Goal: Information Seeking & Learning: Learn about a topic

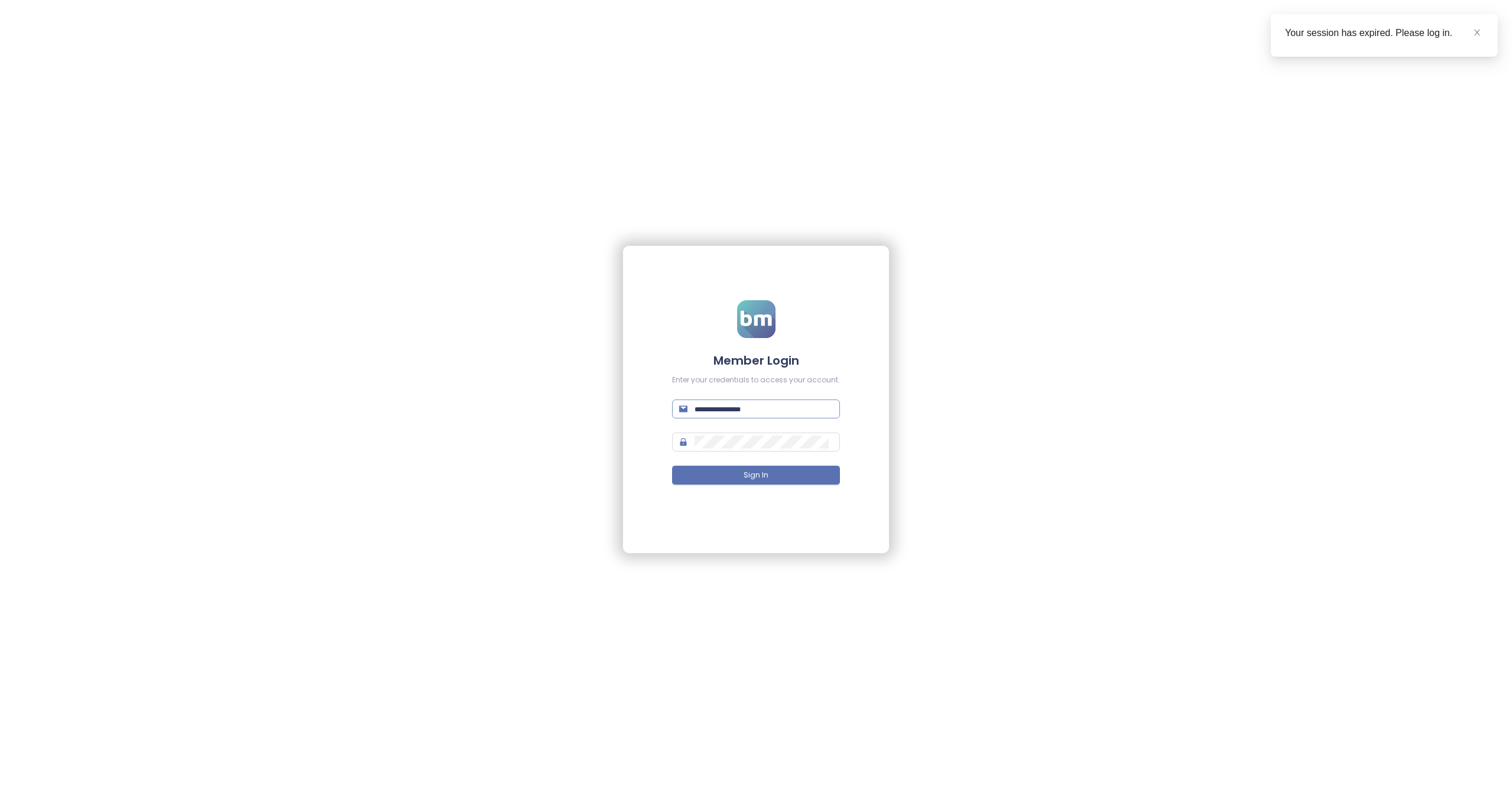
click at [740, 402] on input "text" at bounding box center [763, 408] width 138 height 13
paste input "**********"
type input "**********"
click at [788, 432] on form "**********" at bounding box center [755, 400] width 168 height 200
click at [776, 471] on button "Sign In" at bounding box center [755, 476] width 168 height 19
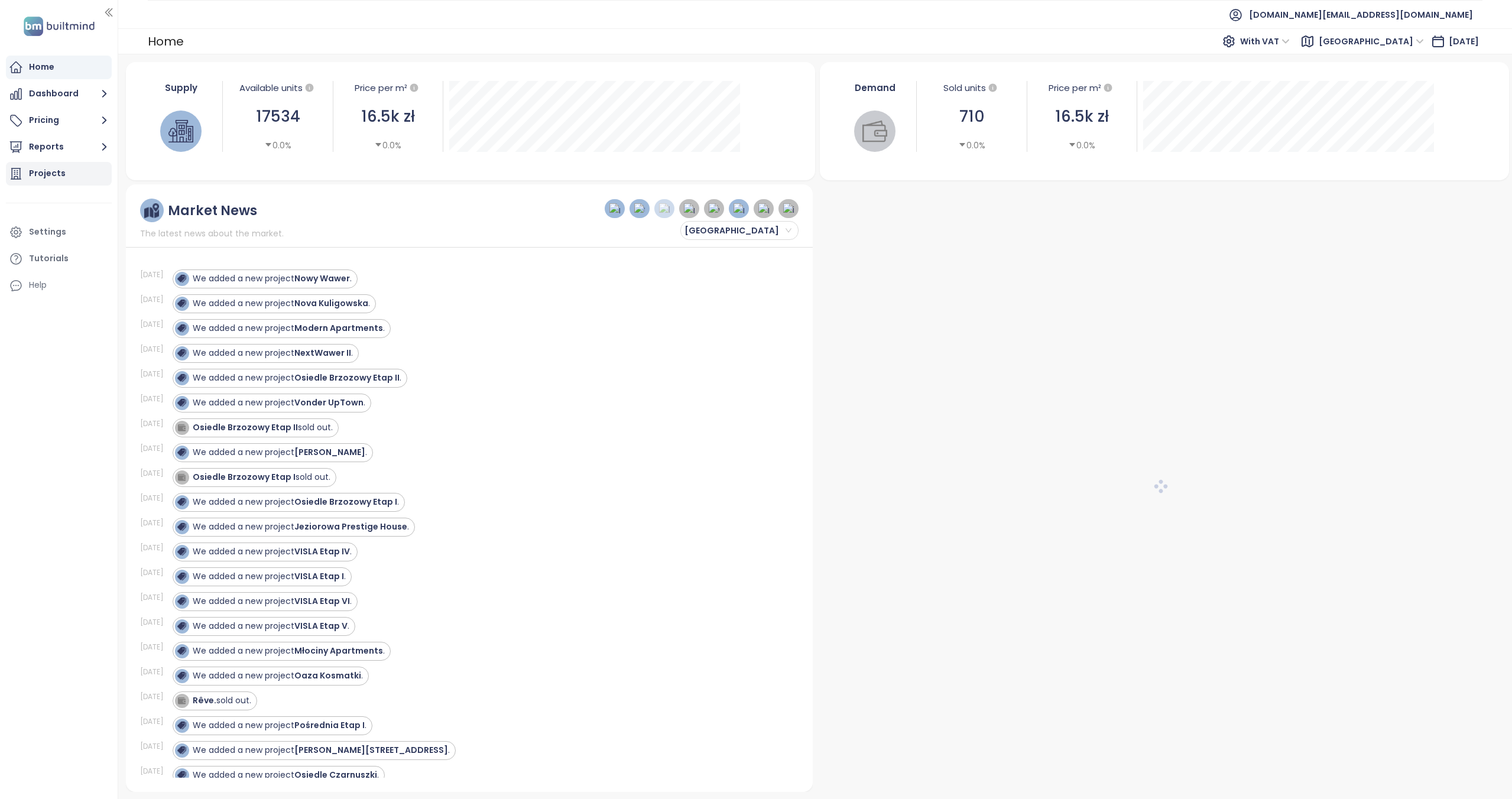
click at [48, 174] on div "Projects" at bounding box center [47, 173] width 37 height 15
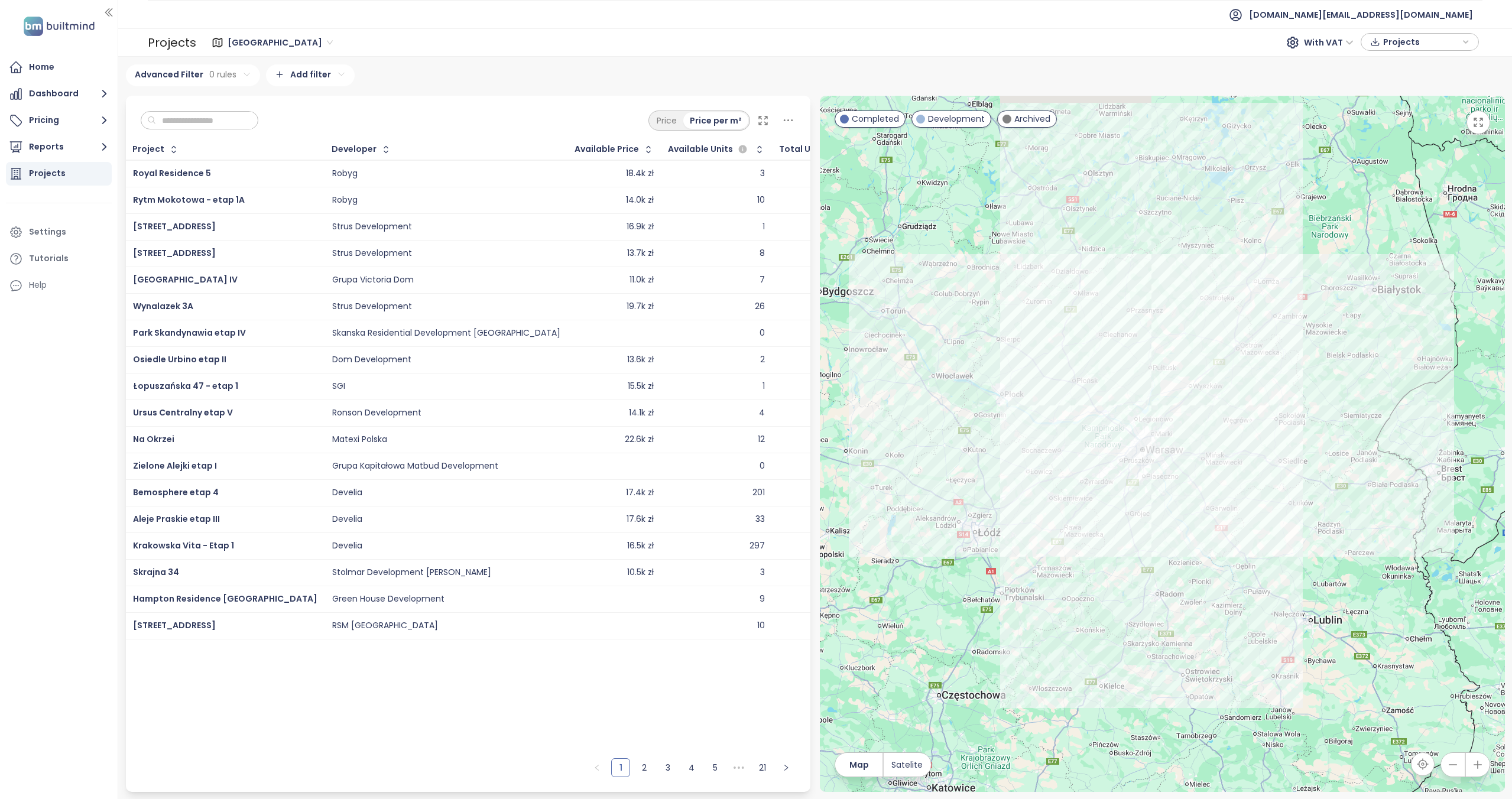
click at [203, 120] on input "text" at bounding box center [203, 120] width 96 height 18
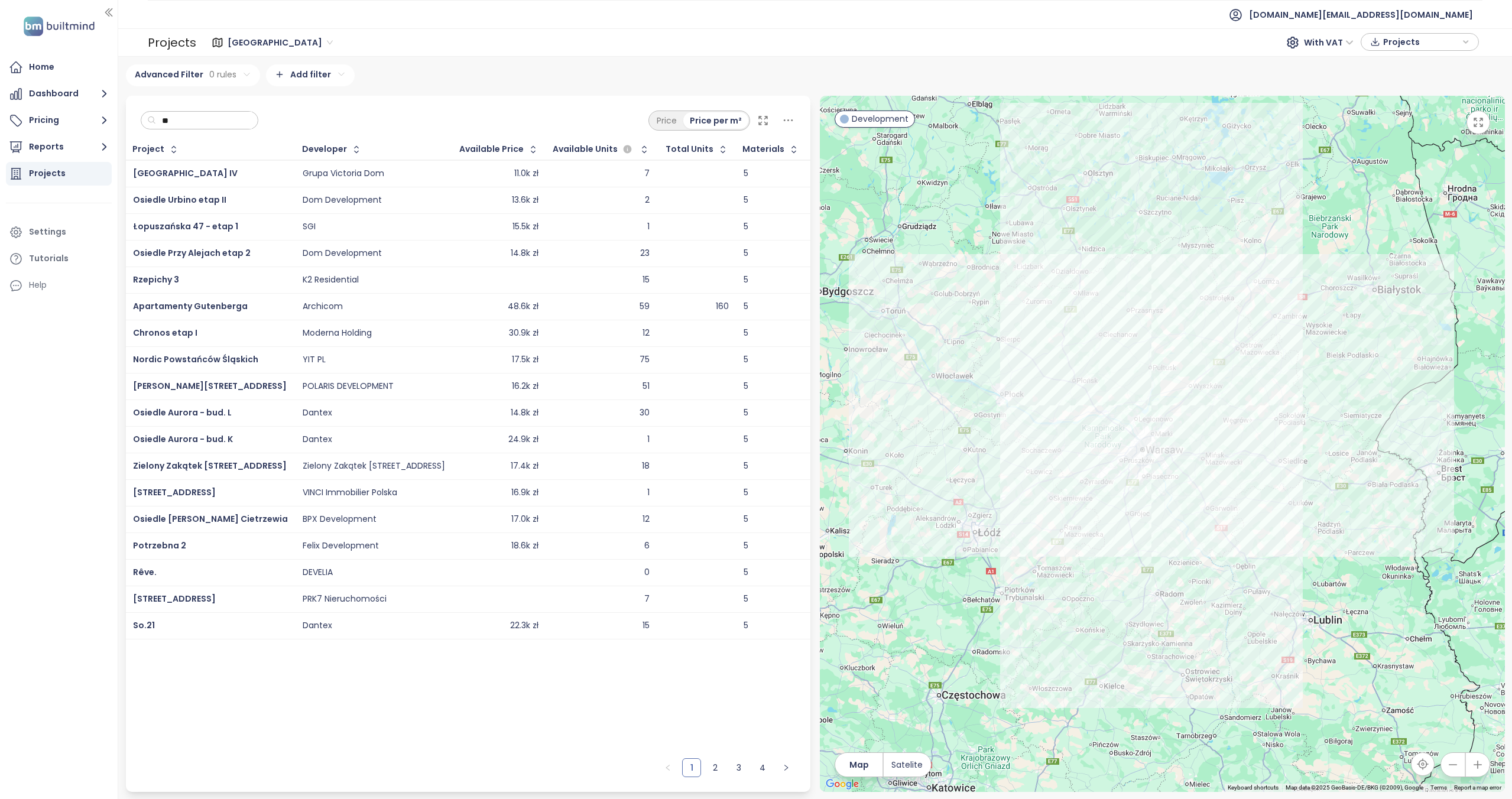
type input "*"
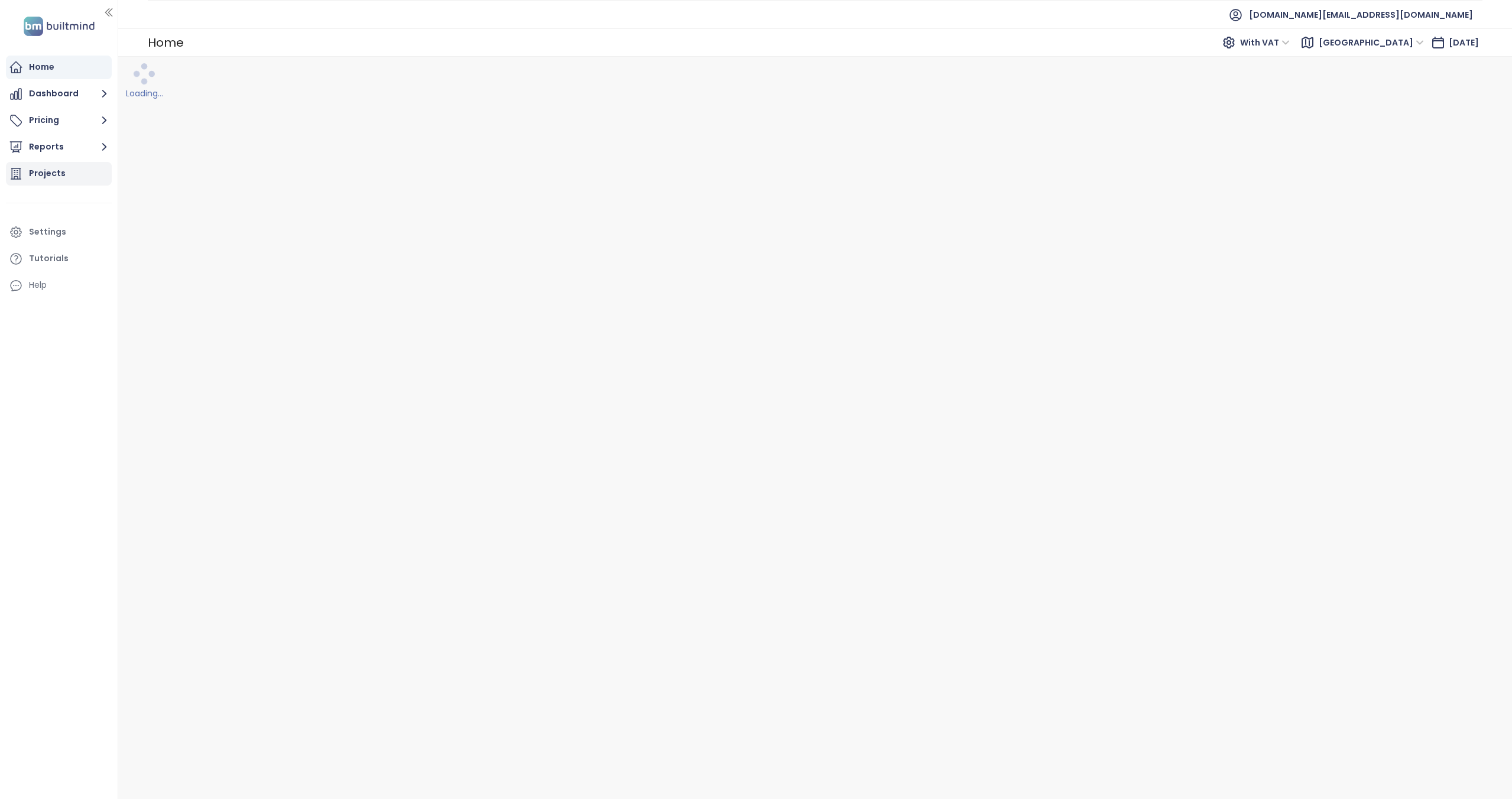
click at [46, 170] on div "Projects" at bounding box center [47, 173] width 37 height 15
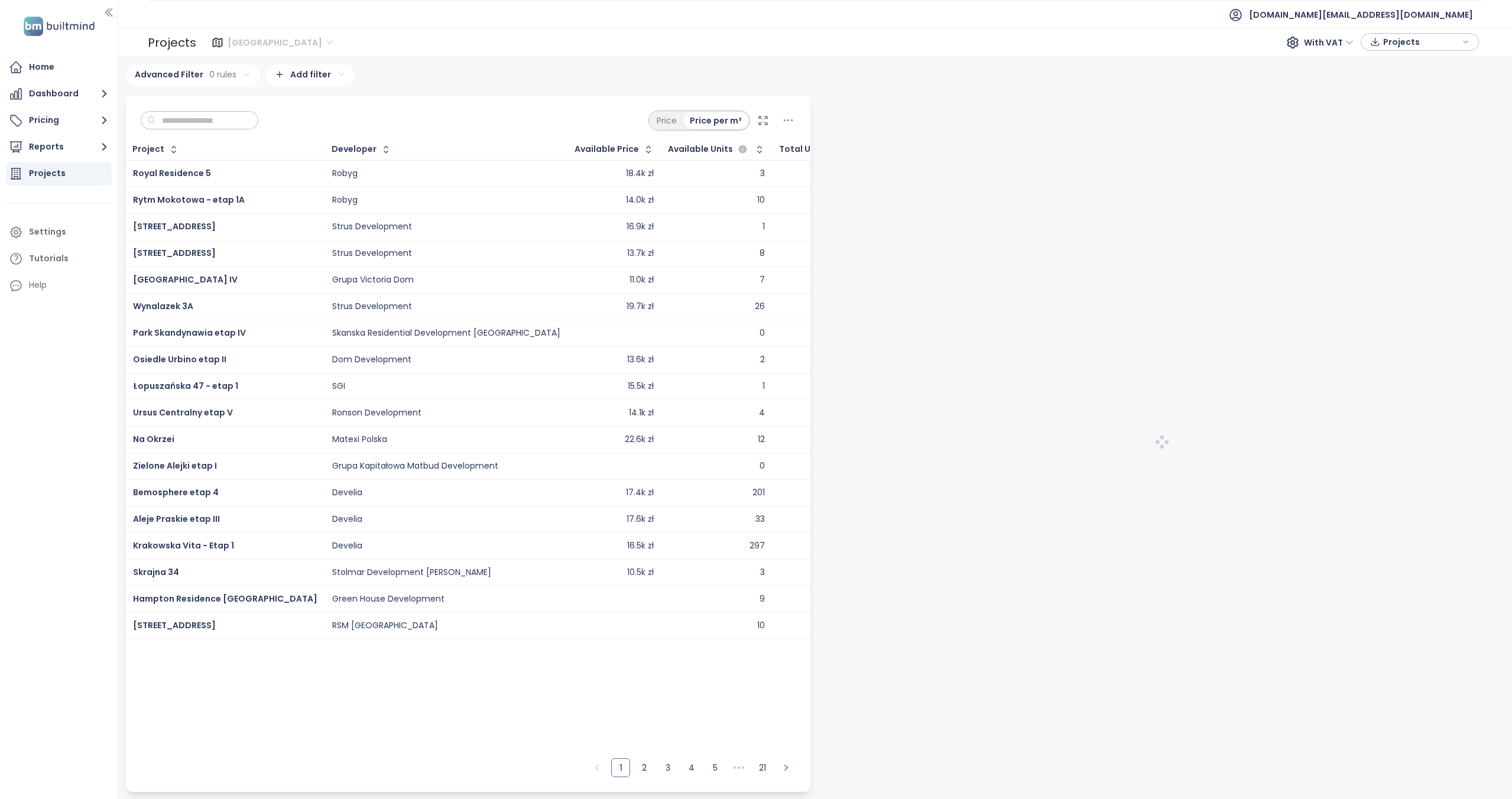
click at [238, 46] on span "[GEOGRAPHIC_DATA]" at bounding box center [280, 42] width 105 height 18
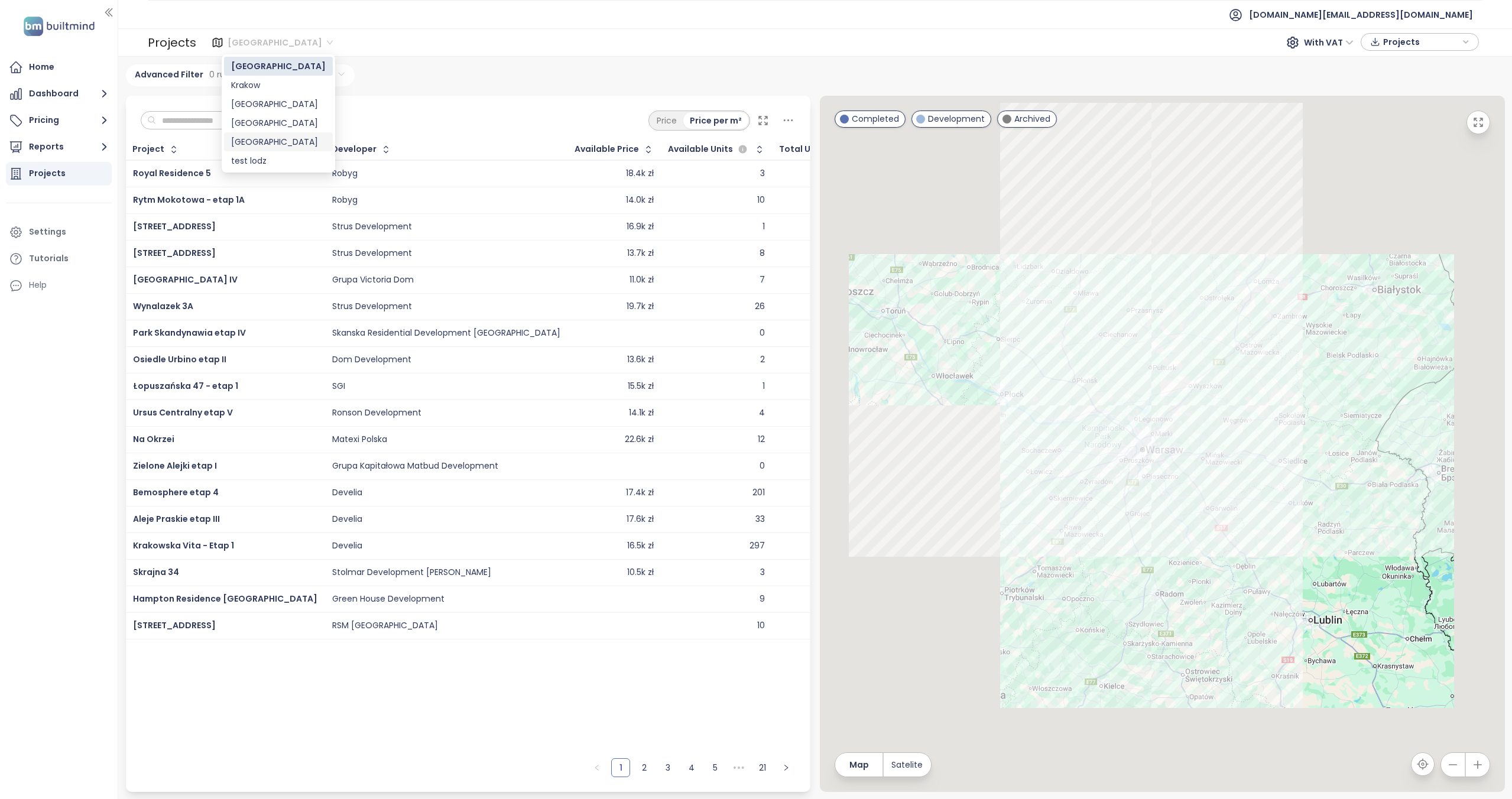
click at [246, 145] on div "Łódź" at bounding box center [277, 142] width 94 height 13
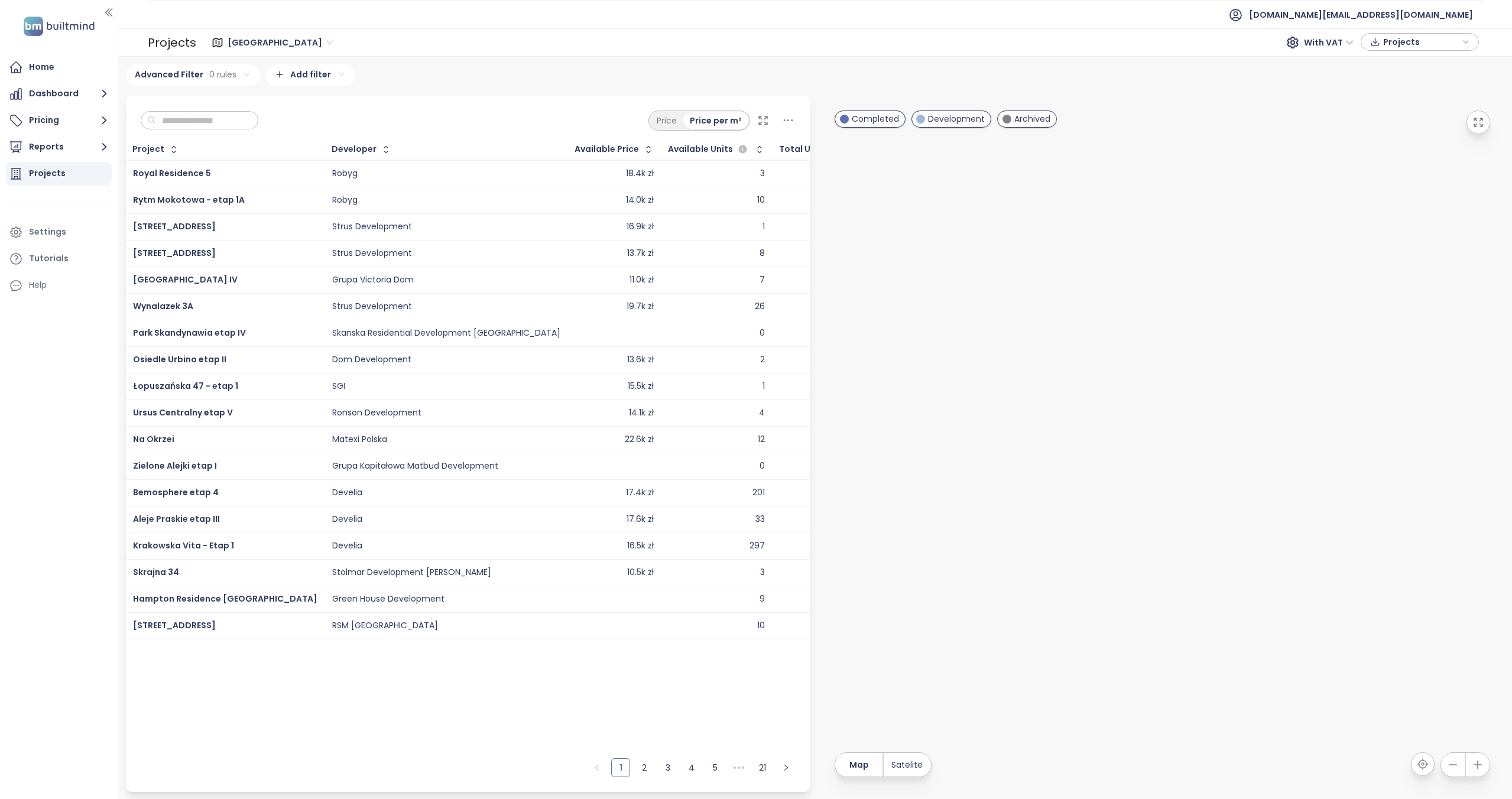
click at [191, 127] on input "text" at bounding box center [203, 120] width 96 height 18
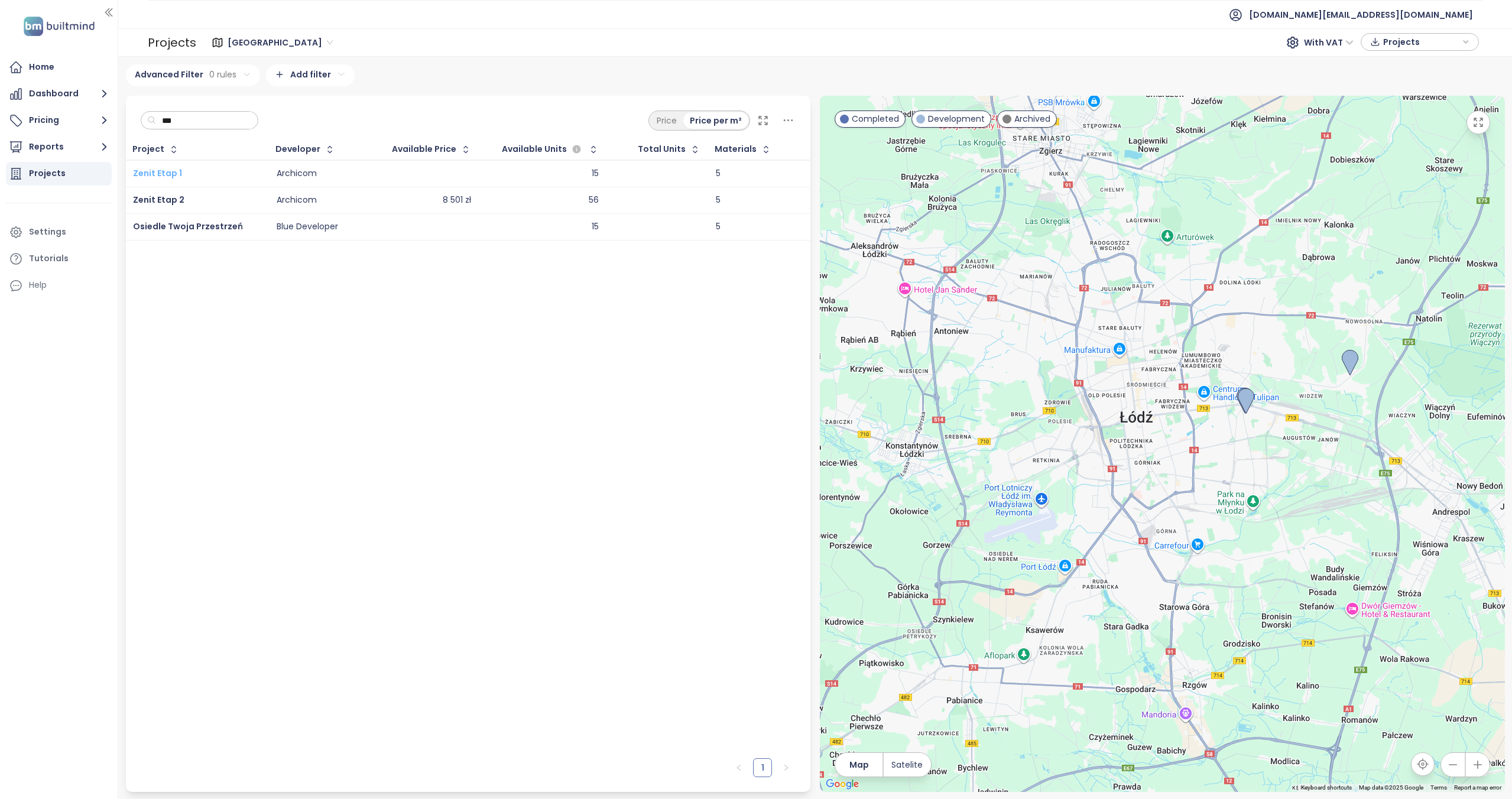
type input "***"
click at [175, 177] on span "Zenit Etap 1" at bounding box center [157, 173] width 49 height 12
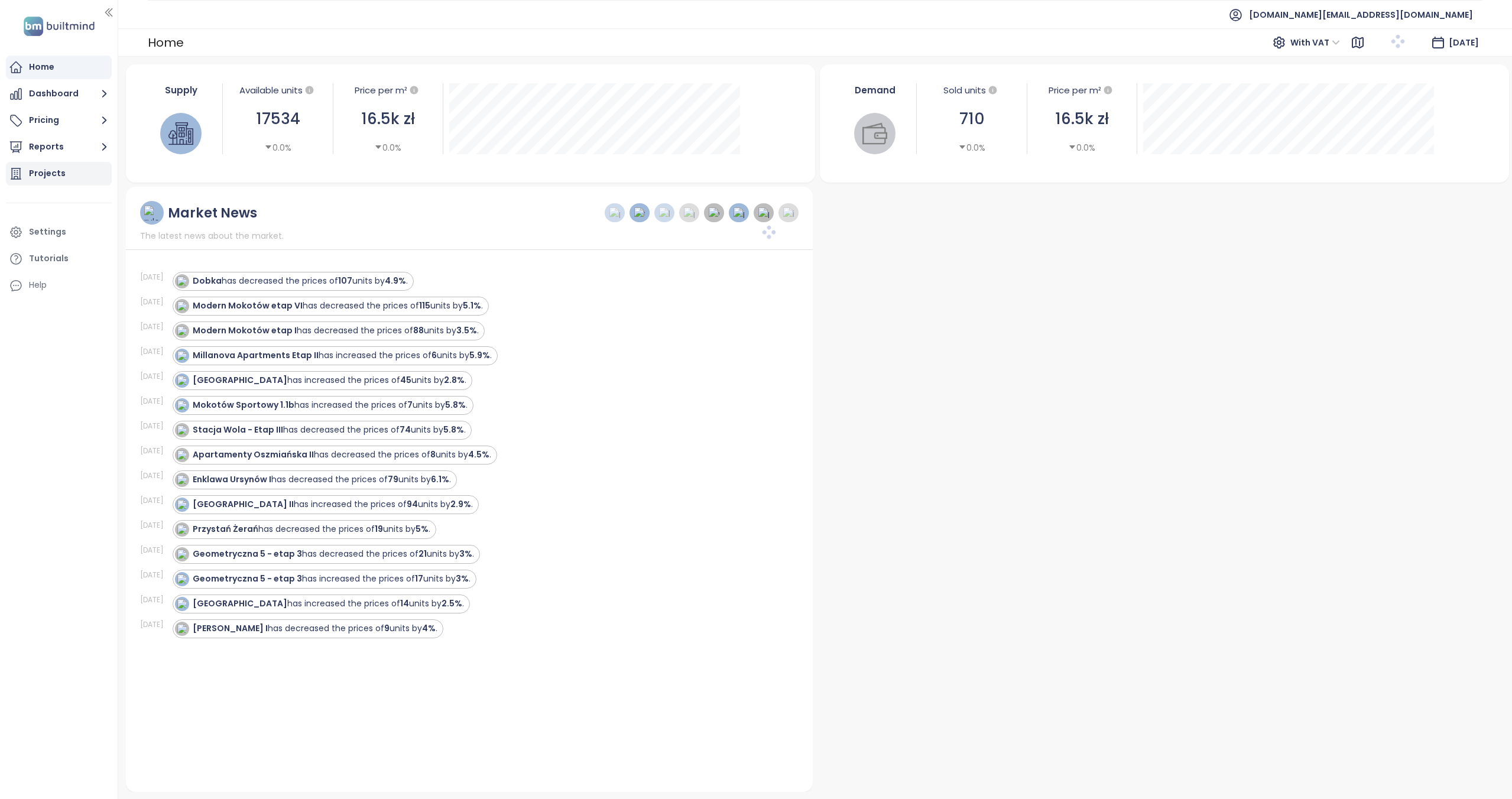
click at [50, 178] on div "Projects" at bounding box center [47, 173] width 37 height 15
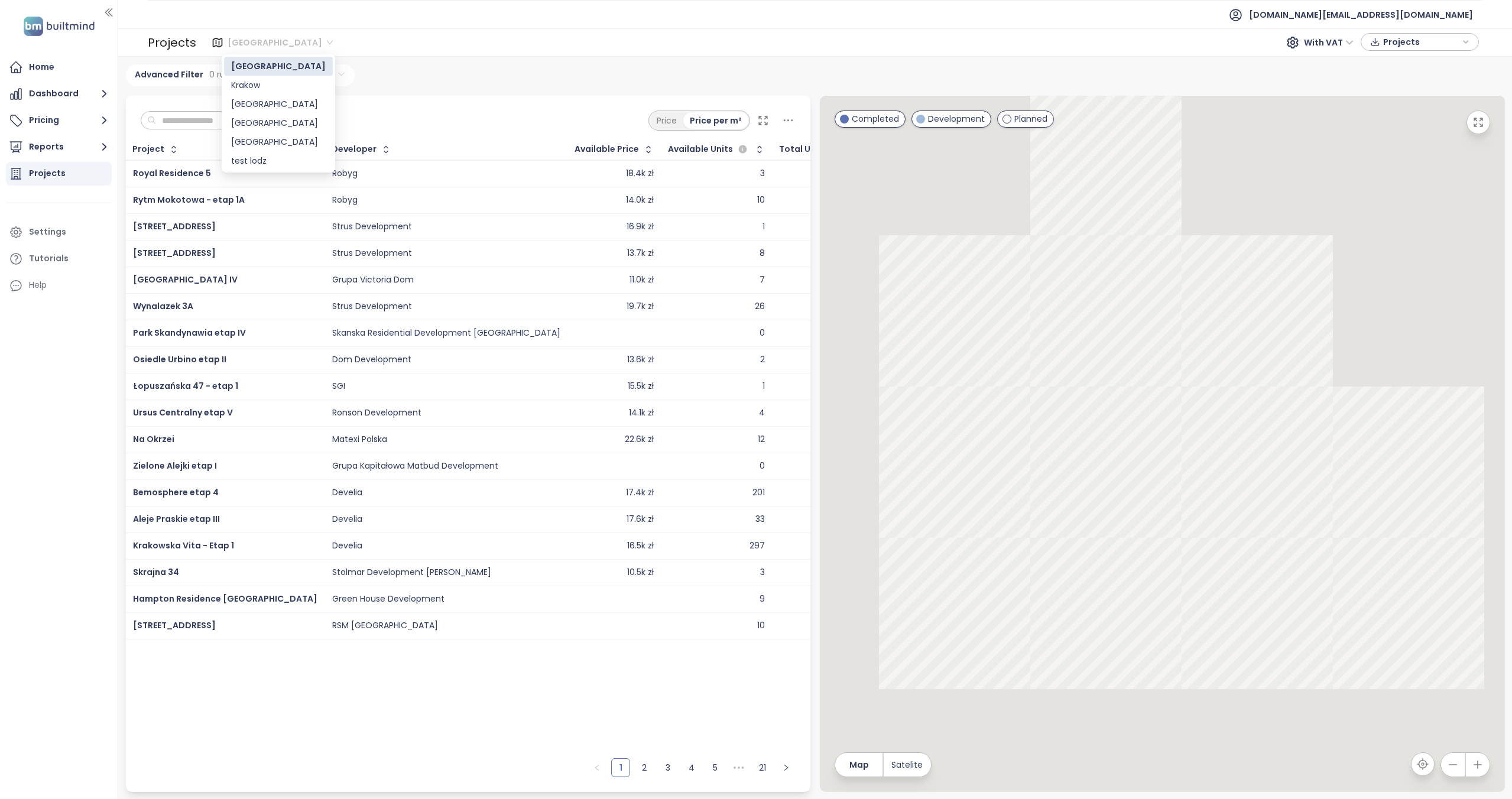
click at [281, 35] on div "[GEOGRAPHIC_DATA]" at bounding box center [281, 42] width 116 height 19
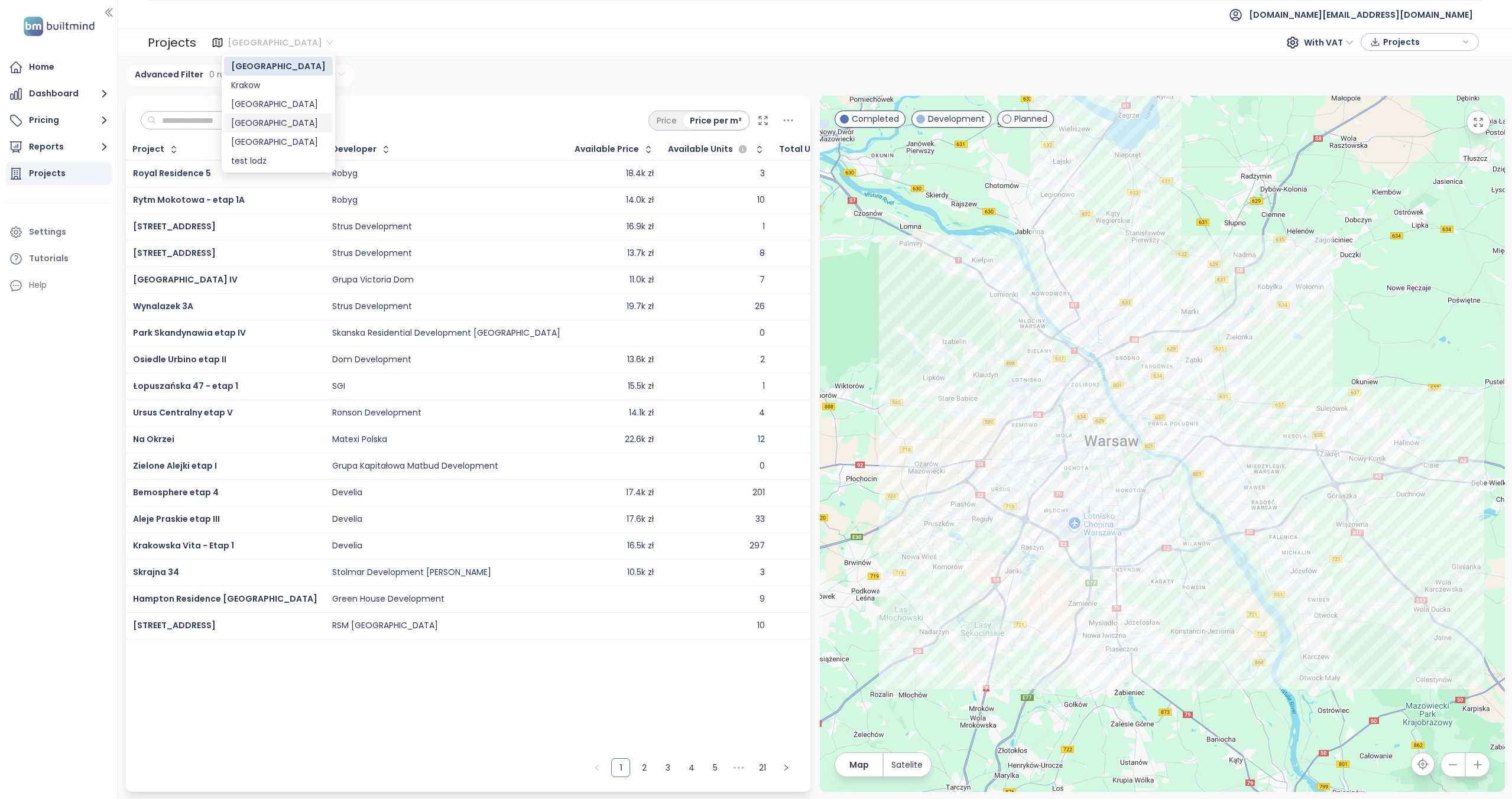
click at [235, 140] on div "Łódź" at bounding box center [277, 142] width 94 height 13
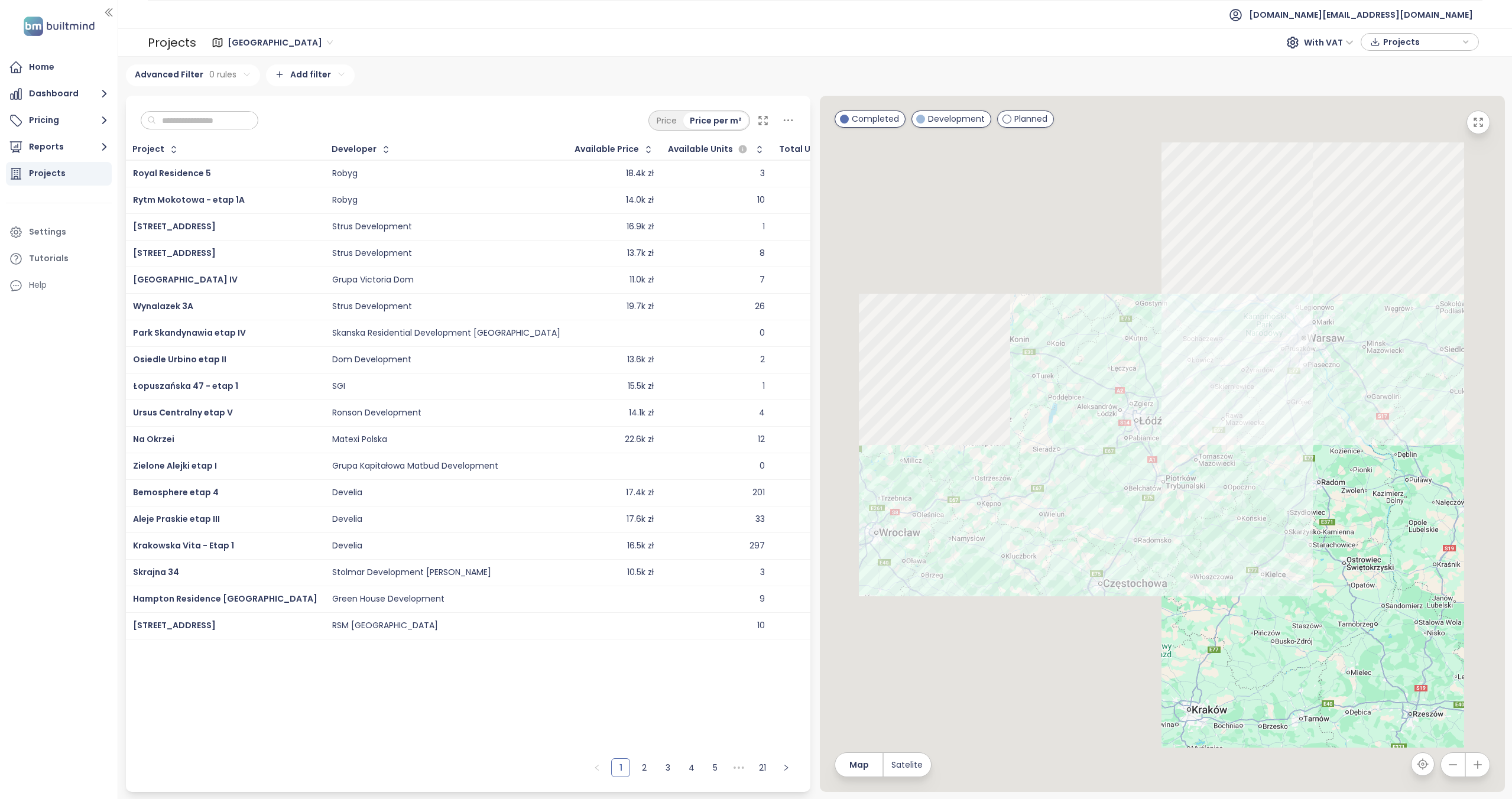
click at [185, 114] on input "text" at bounding box center [203, 120] width 96 height 18
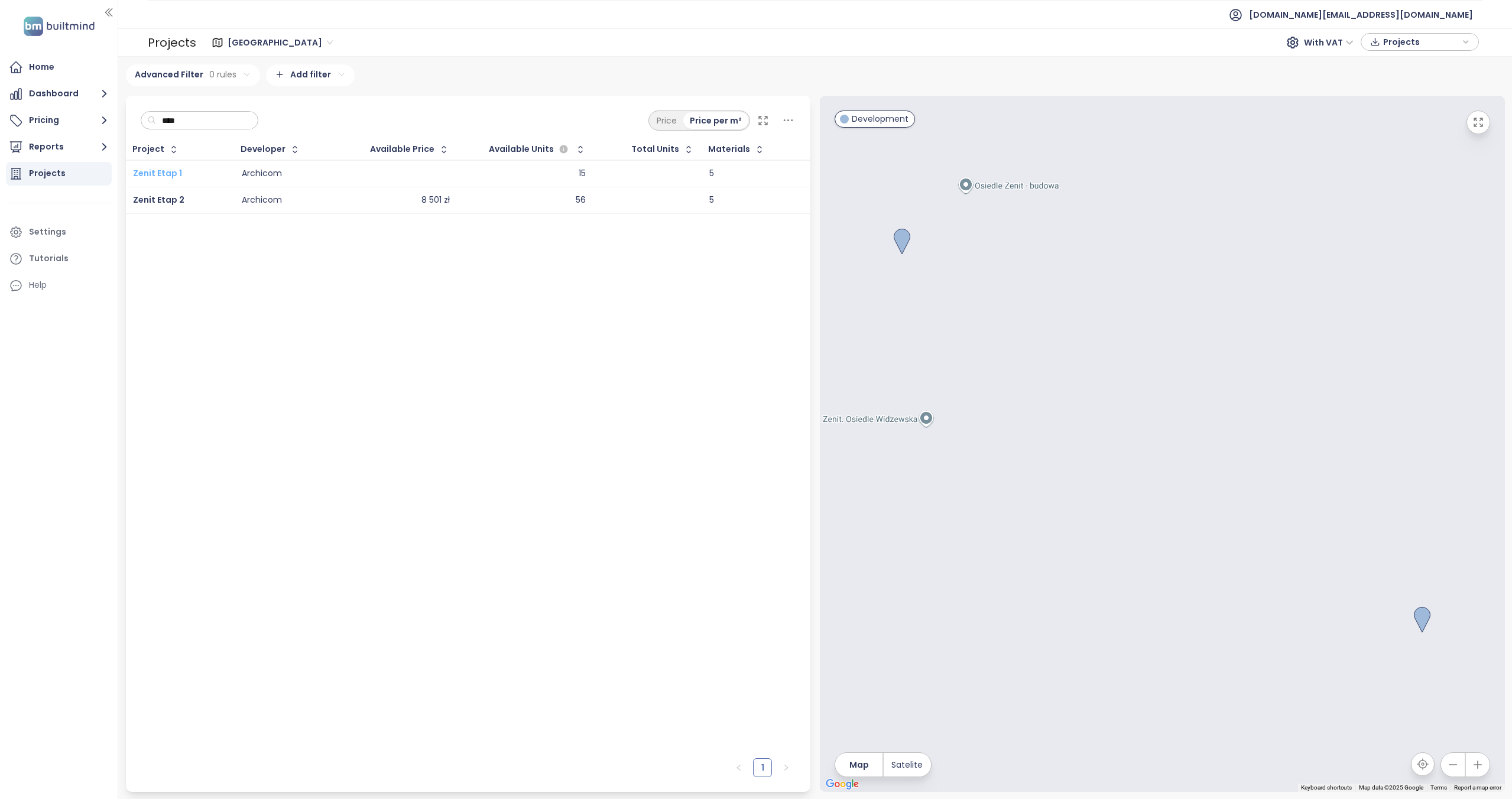
type input "****"
click at [166, 168] on span "Zenit Etap 1" at bounding box center [157, 173] width 49 height 12
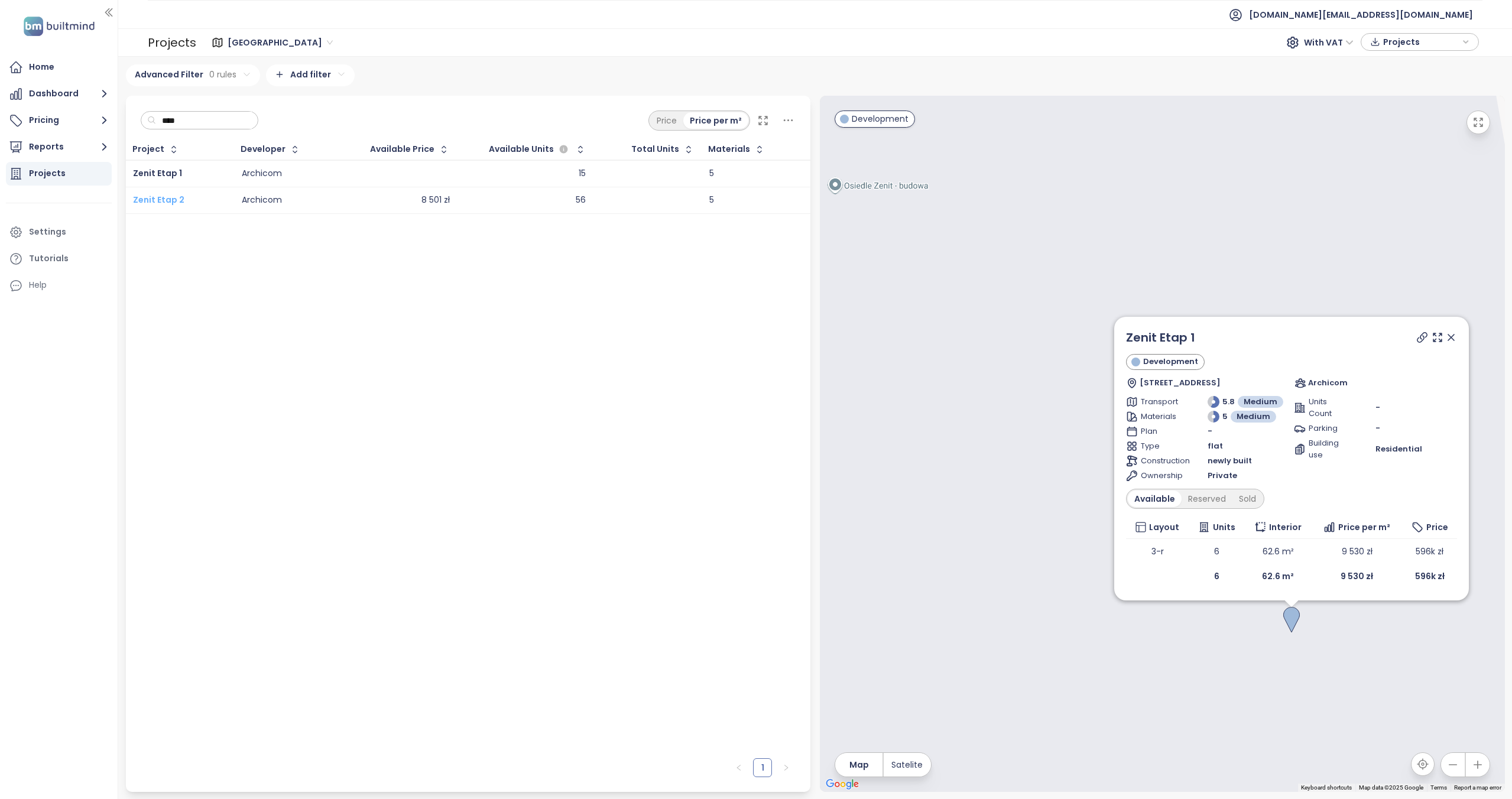
click at [175, 201] on span "Zenit Etap 2" at bounding box center [159, 200] width 51 height 12
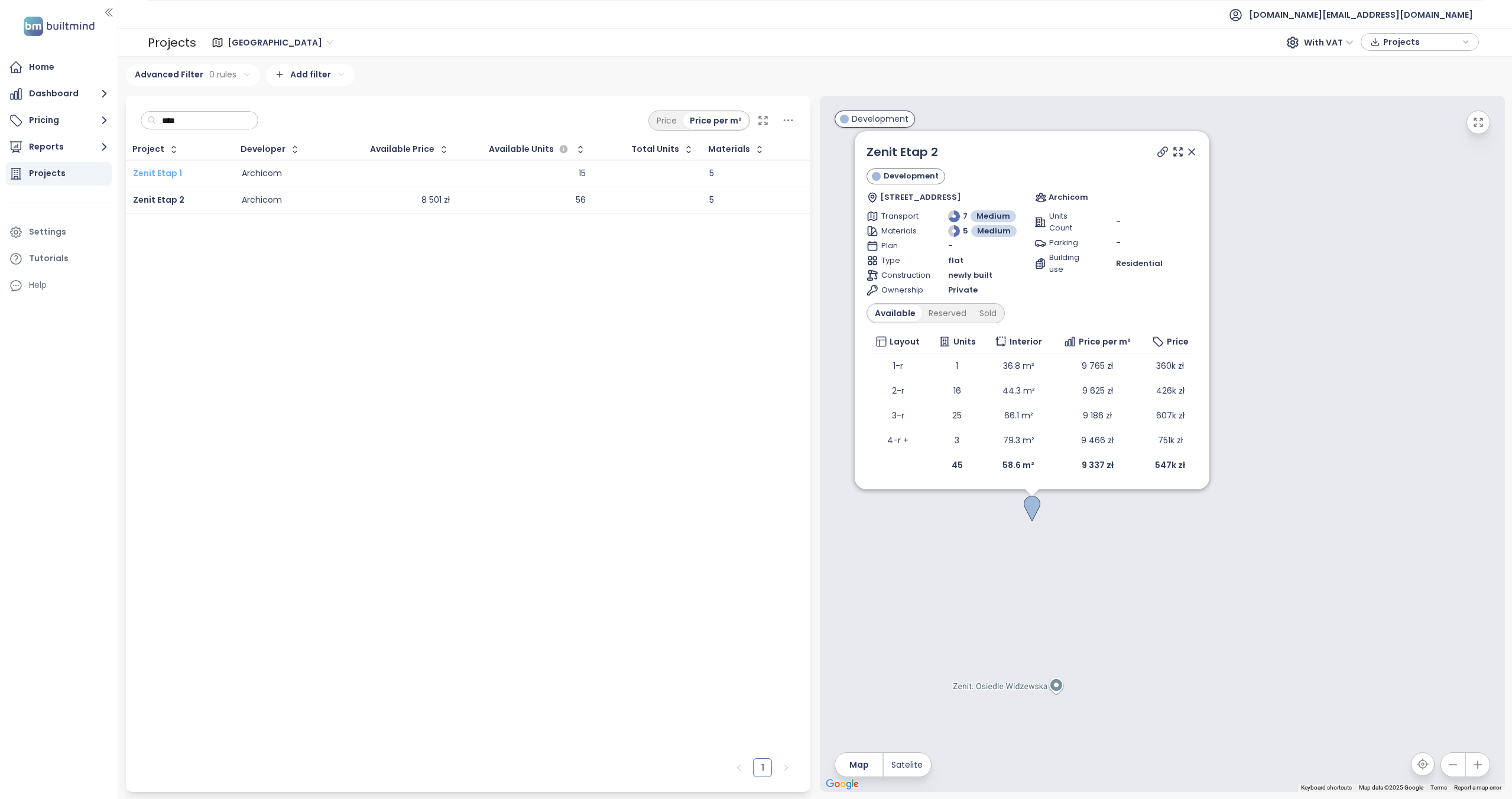
click at [165, 175] on span "Zenit Etap 1" at bounding box center [157, 173] width 49 height 12
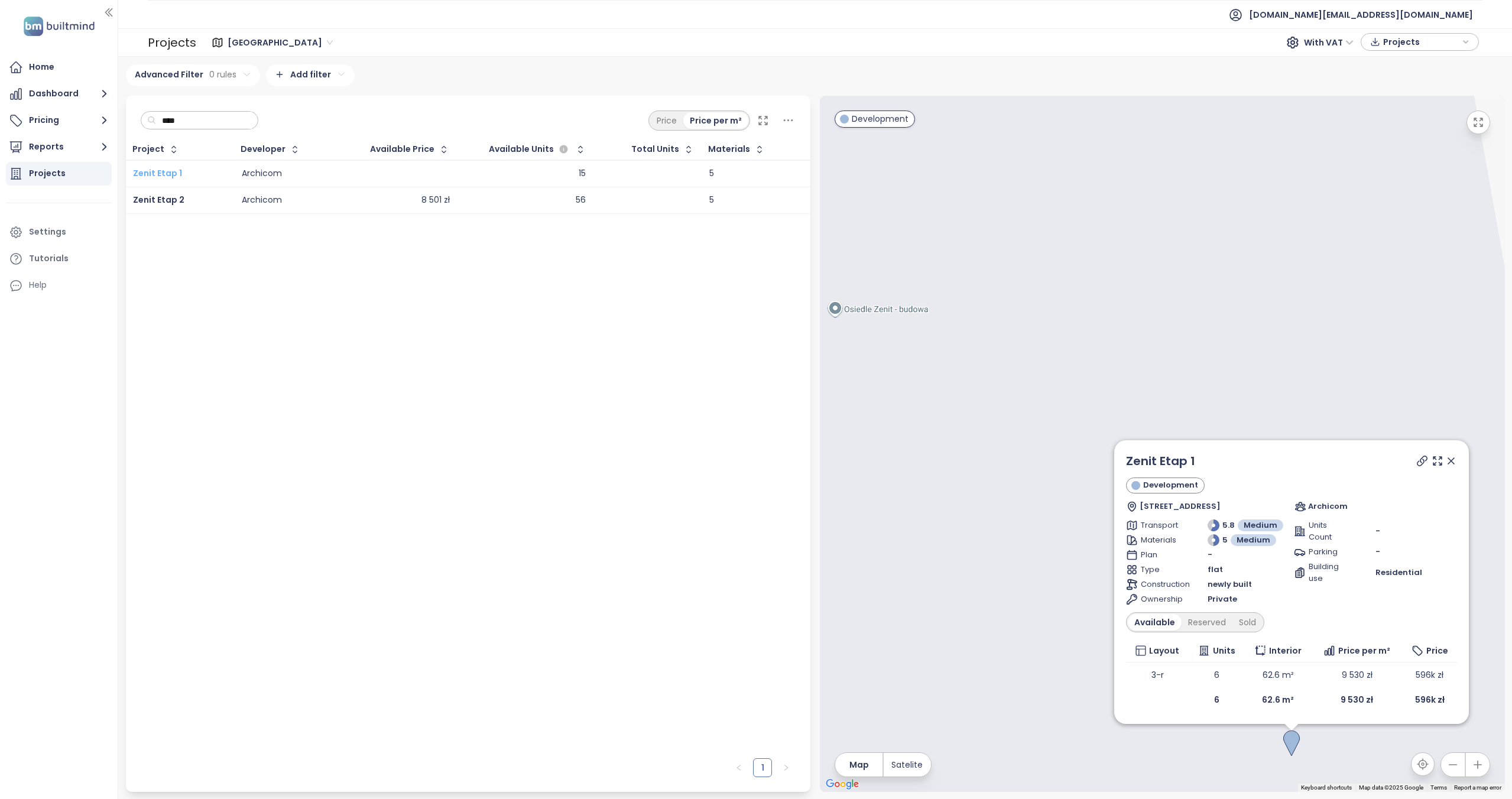
click at [178, 174] on span "Zenit Etap 1" at bounding box center [157, 173] width 49 height 12
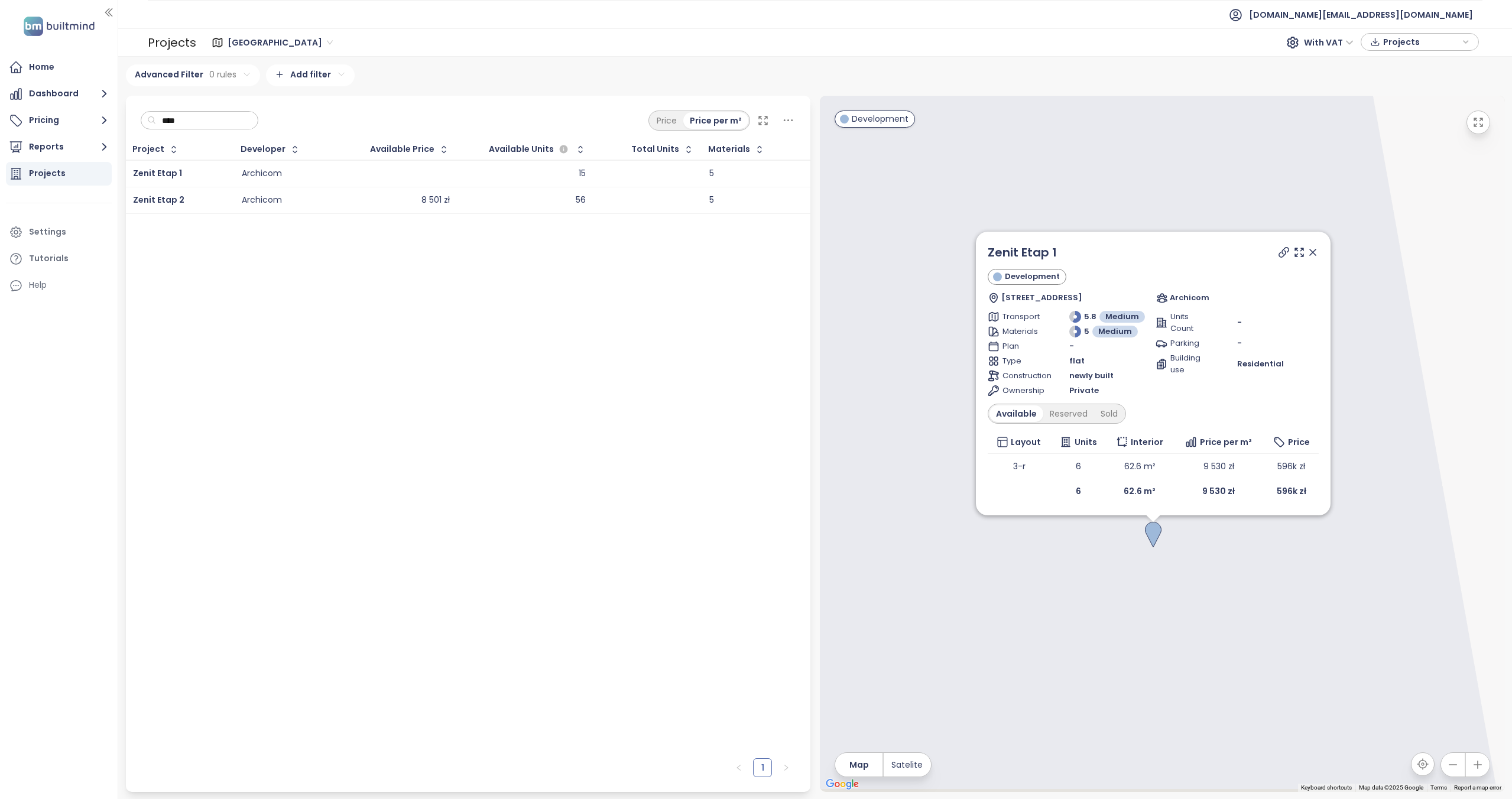
drag, startPoint x: 1184, startPoint y: 358, endPoint x: 1048, endPoint y: 154, distance: 245.2
click at [1048, 154] on div "Zenit Etap 1 Development Widzewska 22, 92-308 Łódź, Poland Archicom Transport 5…" at bounding box center [1162, 444] width 685 height 696
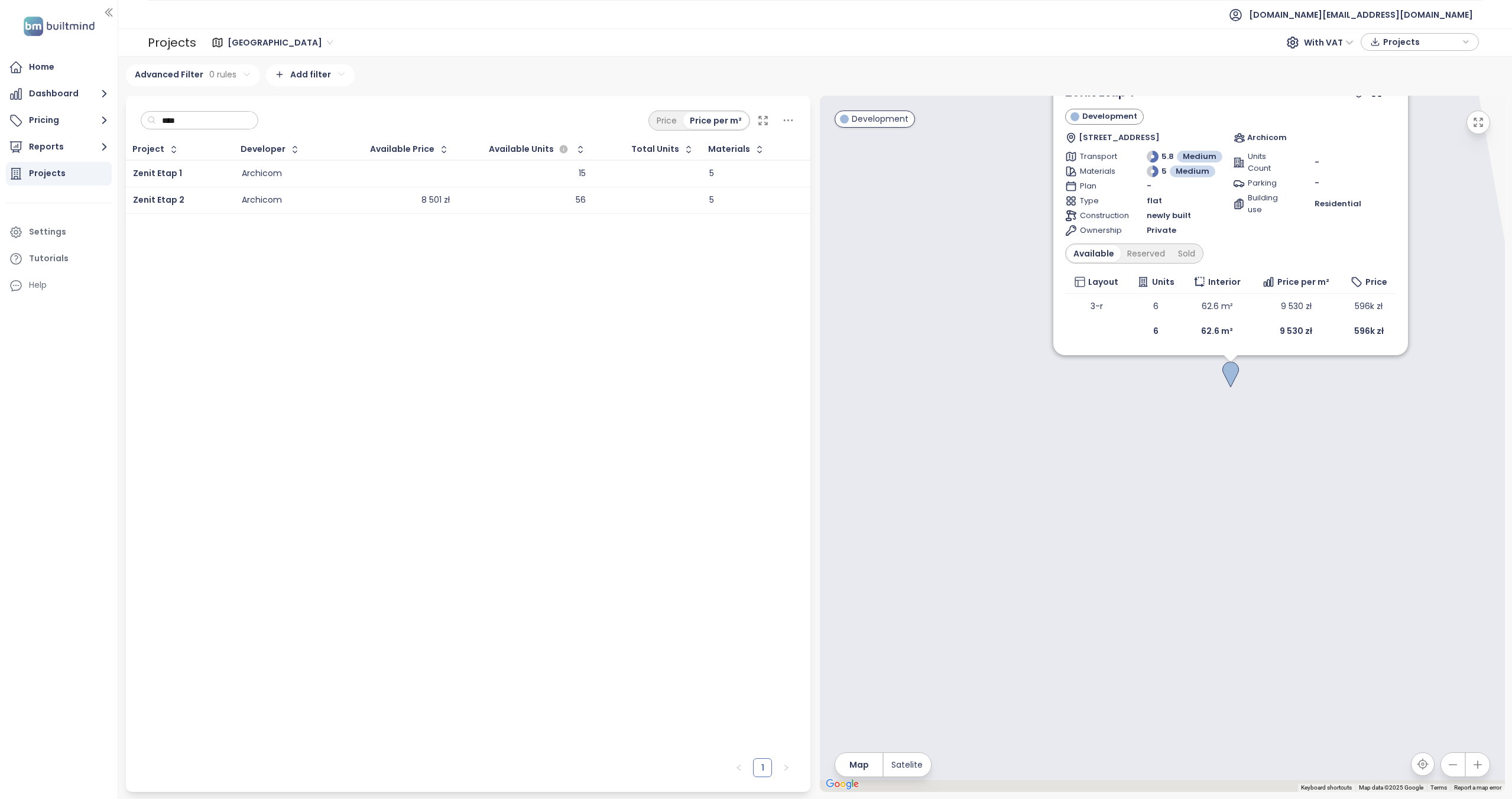
drag, startPoint x: 1094, startPoint y: 635, endPoint x: 1176, endPoint y: 483, distance: 172.7
click at [1176, 483] on div "Zenit Etap 1 Development Widzewska 22, 92-308 Łódź, Poland Archicom Transport 5…" at bounding box center [1162, 444] width 685 height 696
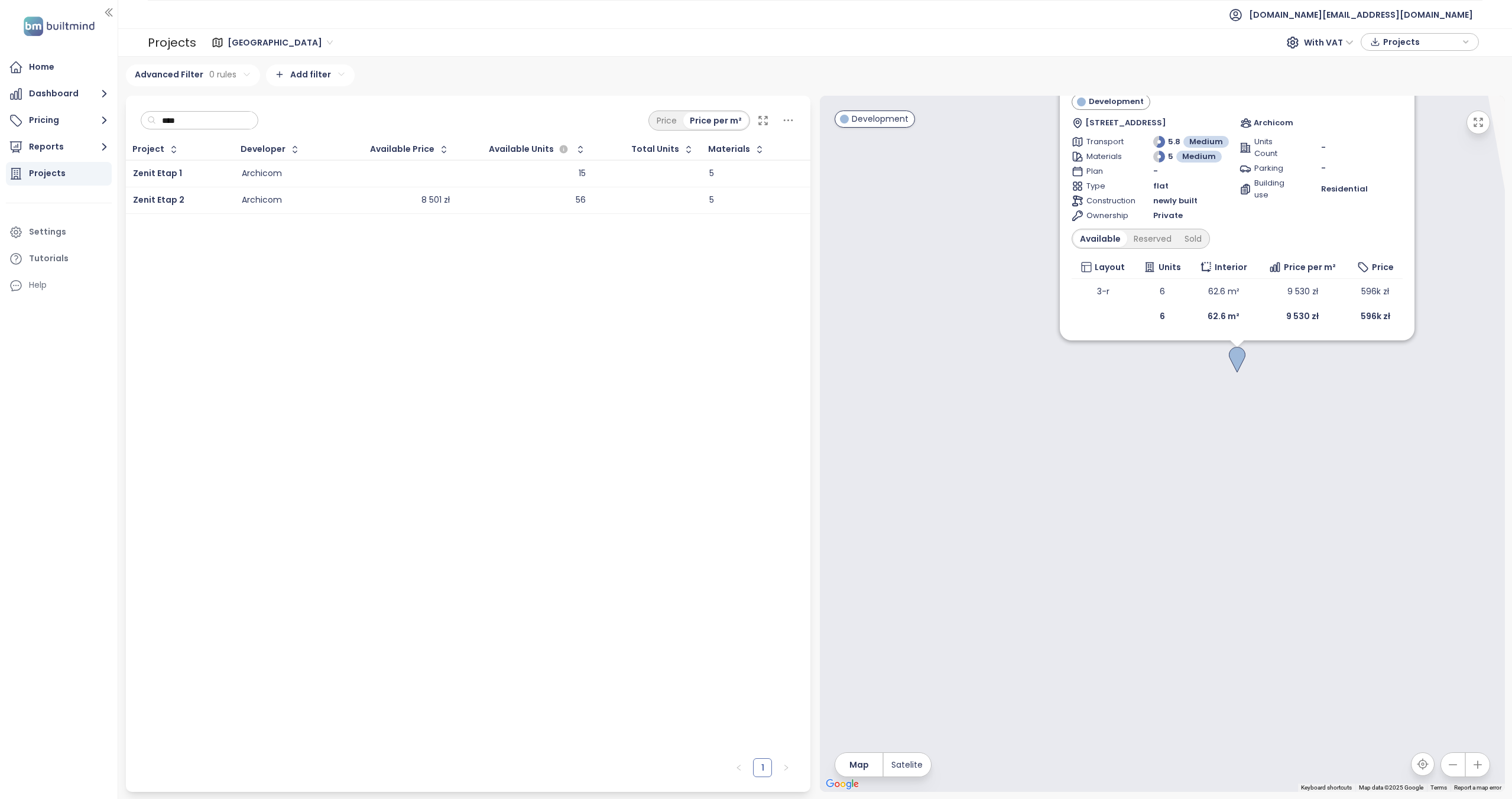
click at [1175, 483] on div "Zenit Etap 1 Development Widzewska 22, 92-308 Łódź, Poland Archicom Transport 5…" at bounding box center [1162, 444] width 685 height 696
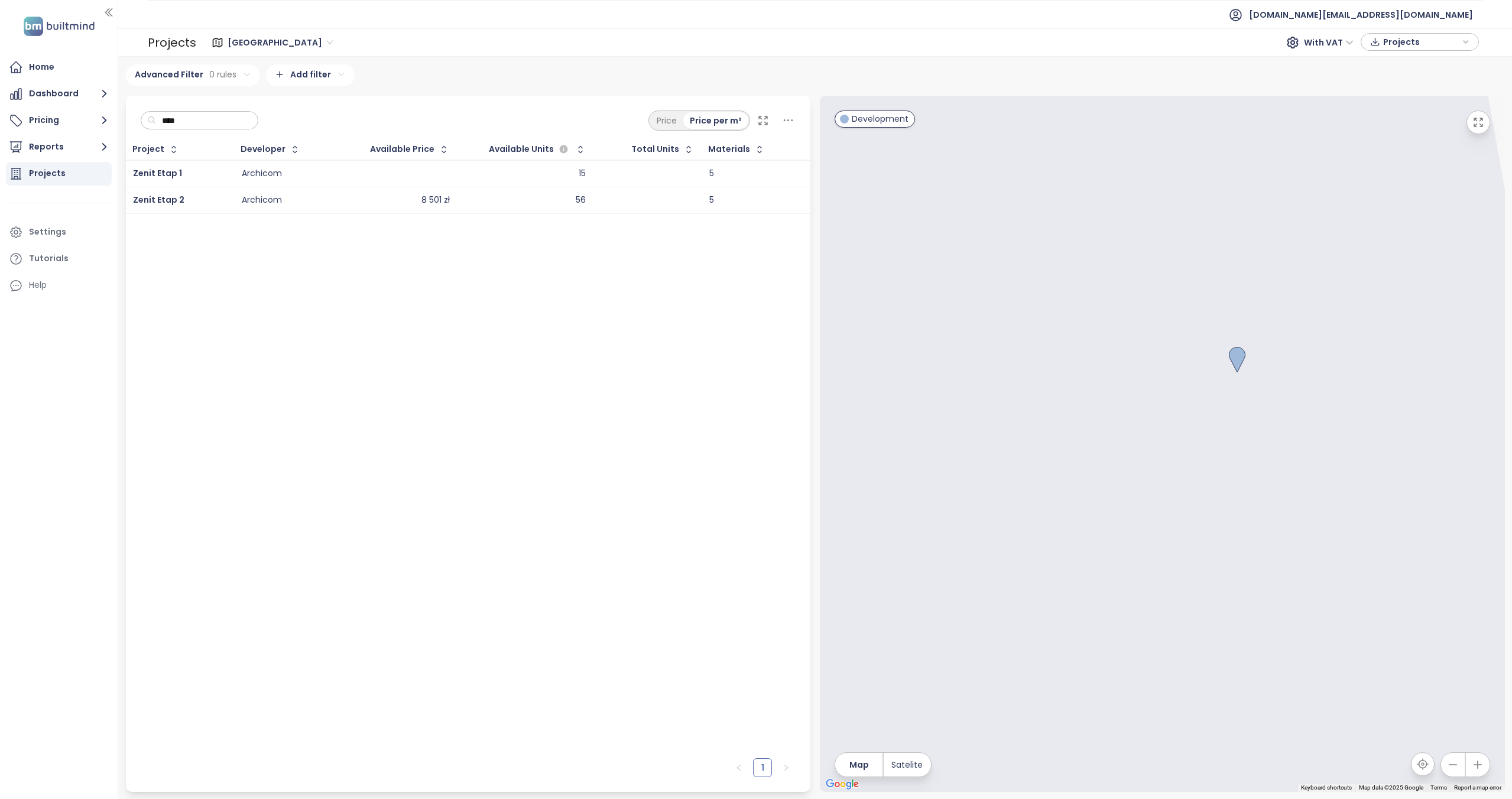
click at [1132, 325] on div at bounding box center [1162, 444] width 685 height 696
click at [169, 168] on span "Zenit Etap 1" at bounding box center [157, 173] width 49 height 12
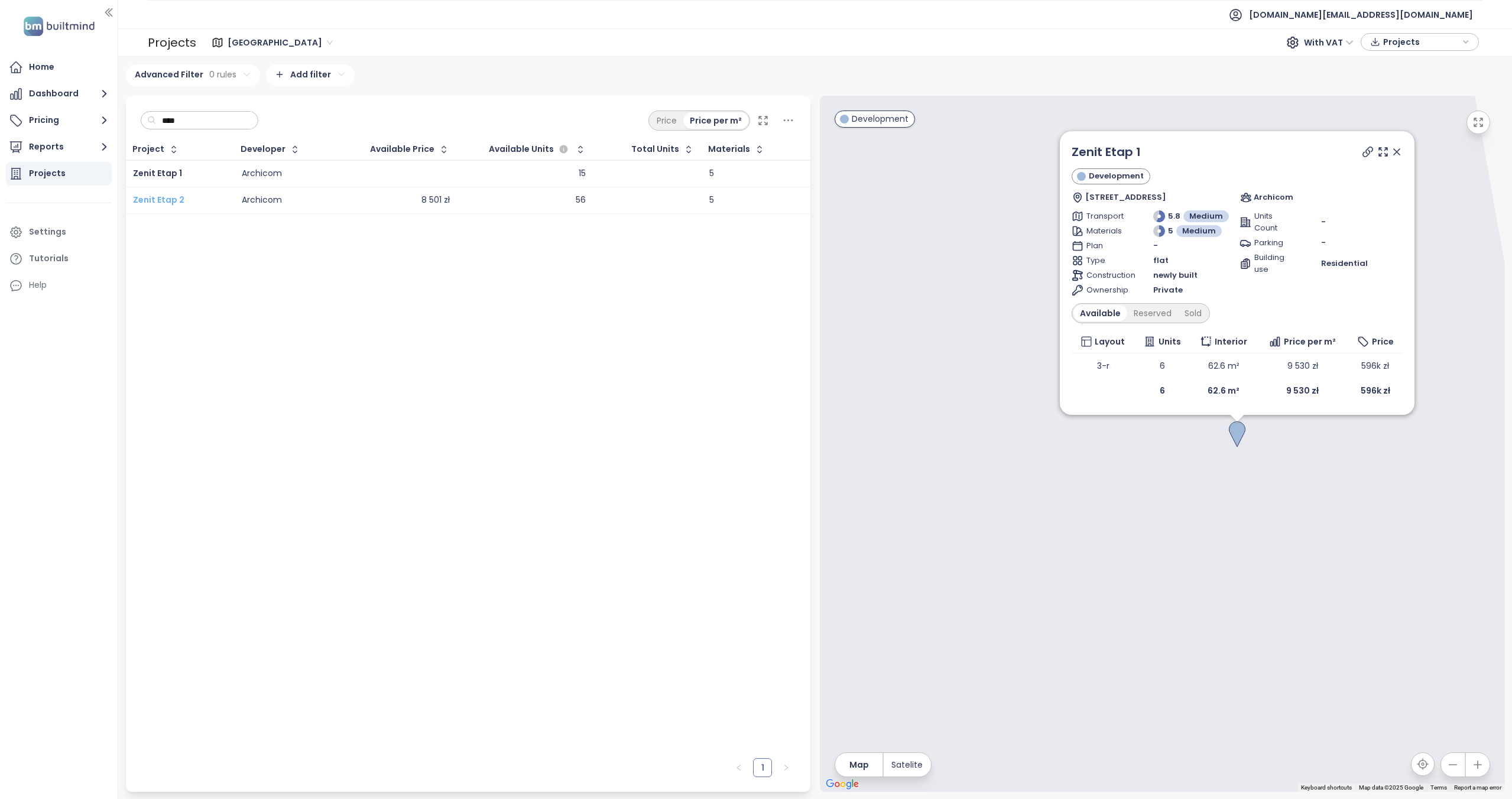
click at [168, 202] on span "Zenit Etap 2" at bounding box center [159, 200] width 51 height 12
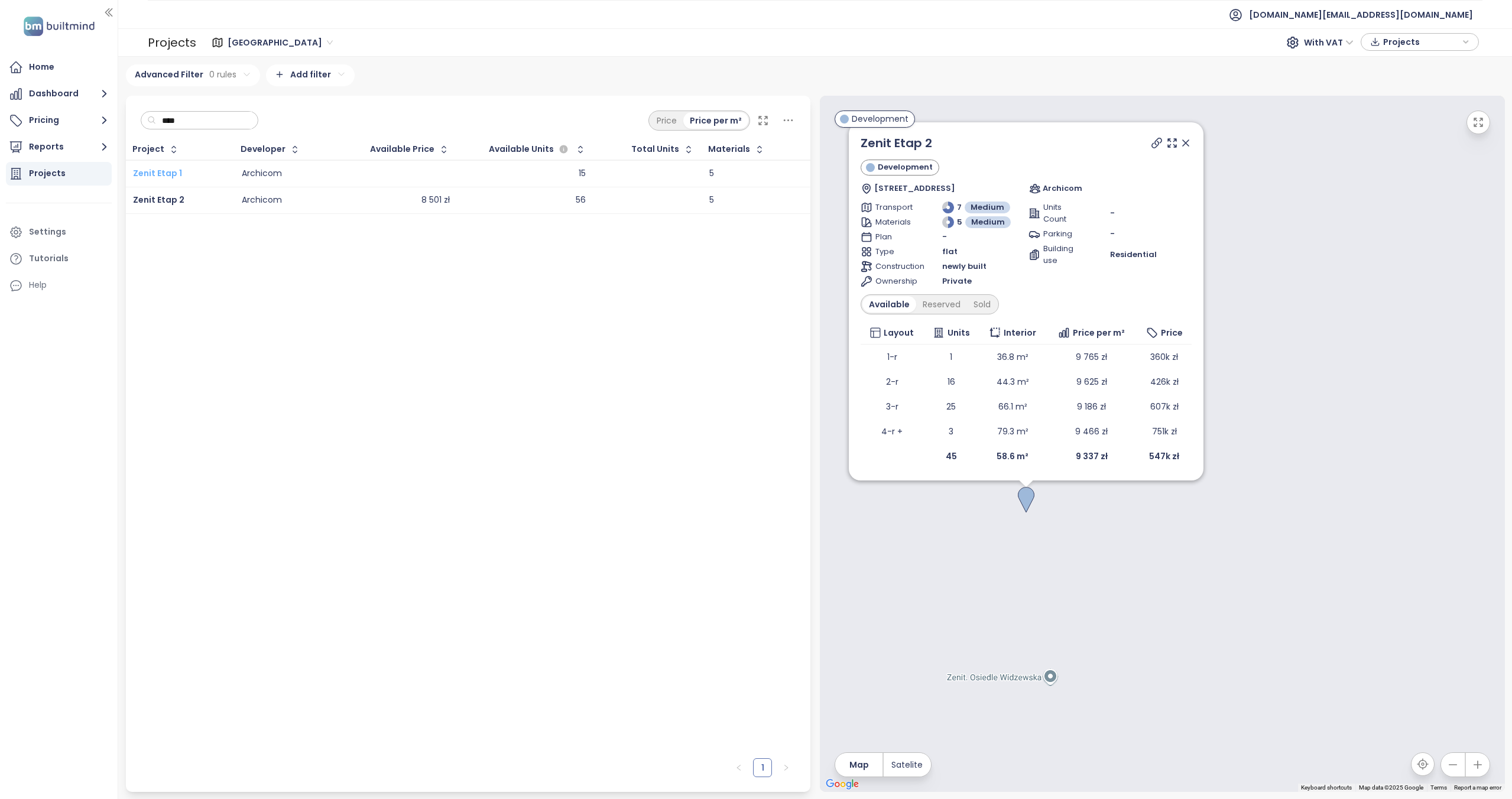
click at [160, 175] on span "Zenit Etap 1" at bounding box center [157, 173] width 49 height 12
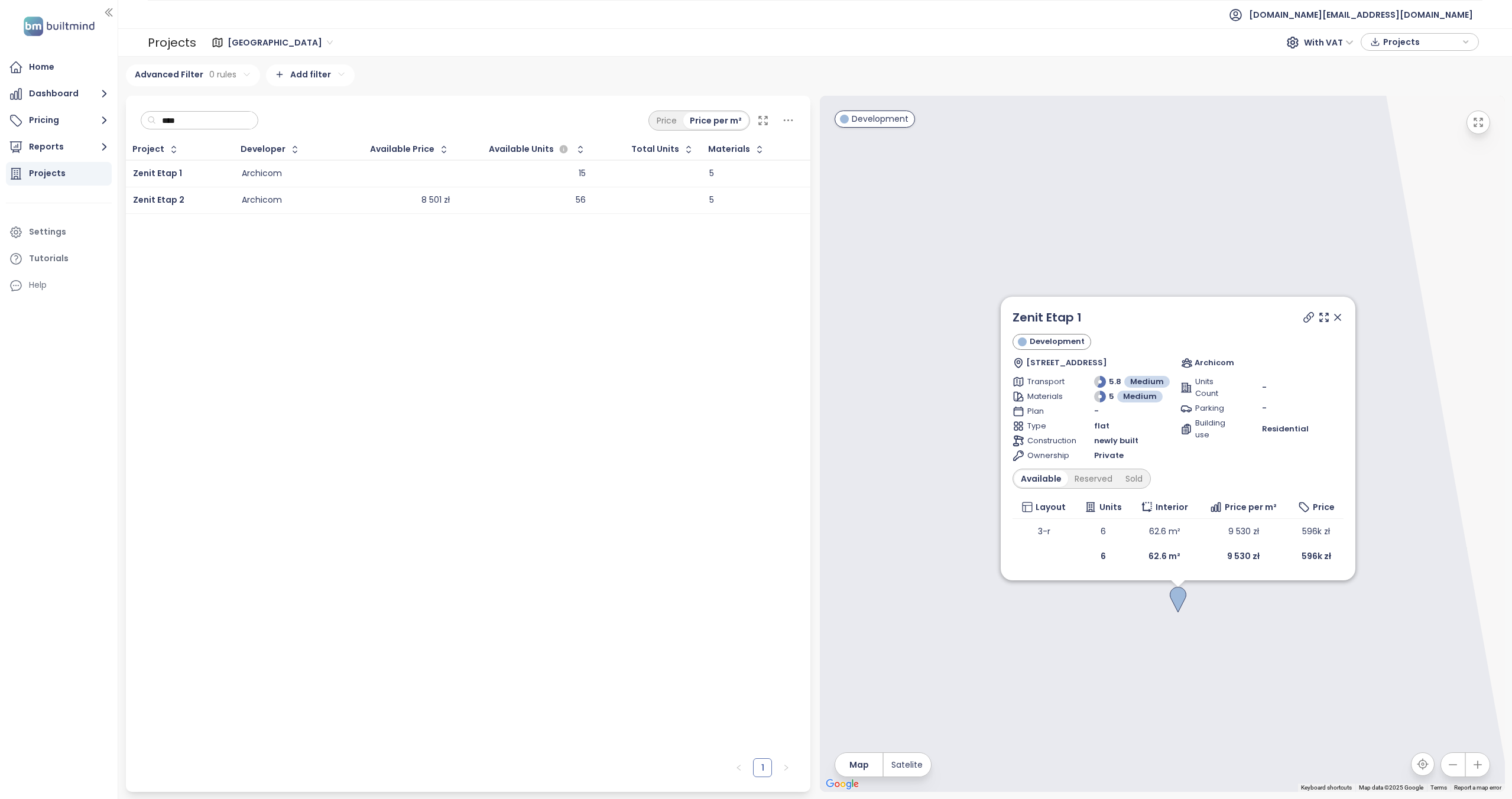
drag, startPoint x: 984, startPoint y: 447, endPoint x: 893, endPoint y: 339, distance: 141.2
click at [893, 339] on div "Zenit Etap 1 Development Widzewska 22, 92-308 Łódź, Poland Archicom Transport 5…" at bounding box center [1162, 444] width 685 height 696
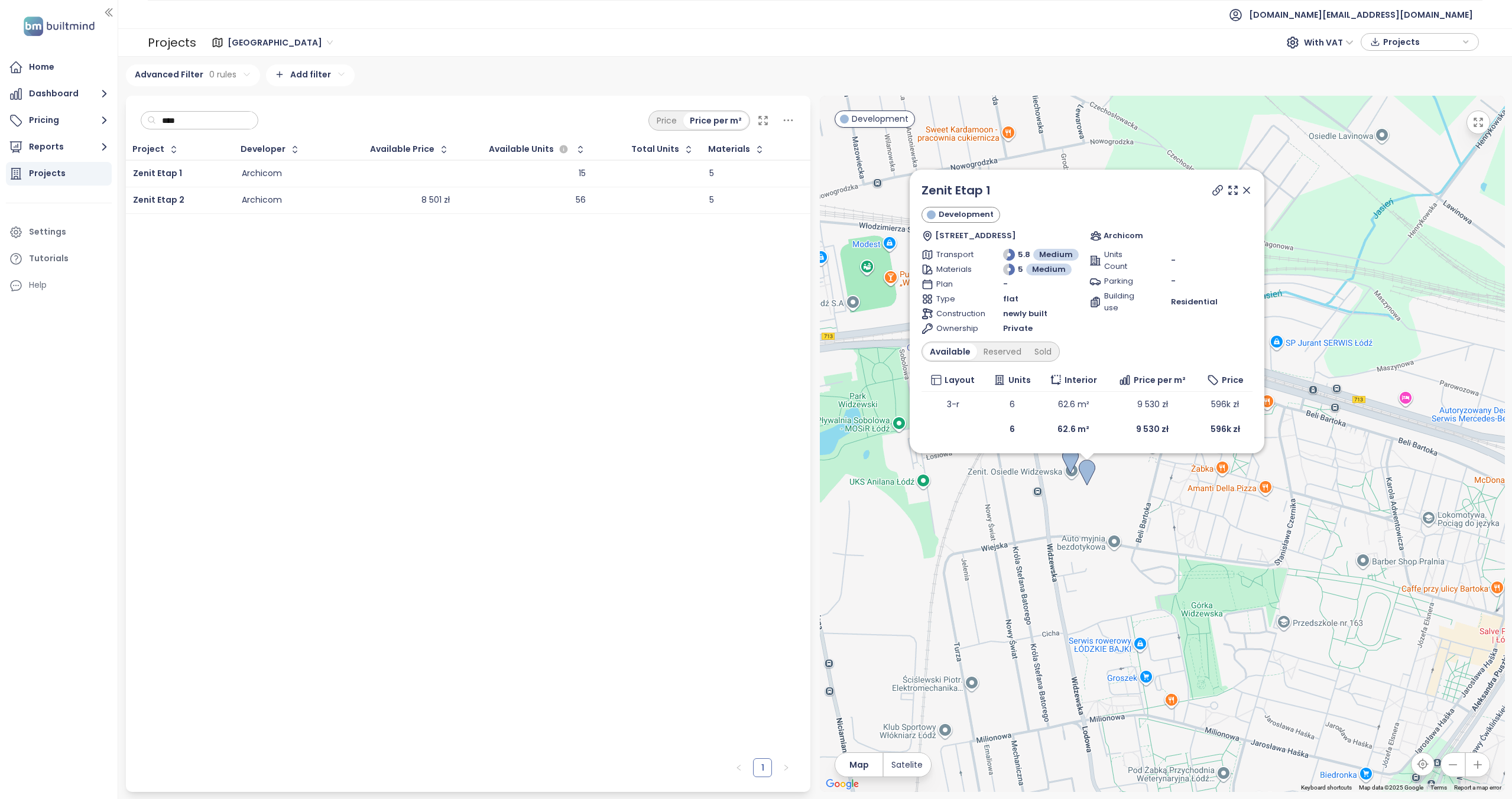
click at [1245, 193] on icon at bounding box center [1246, 190] width 12 height 12
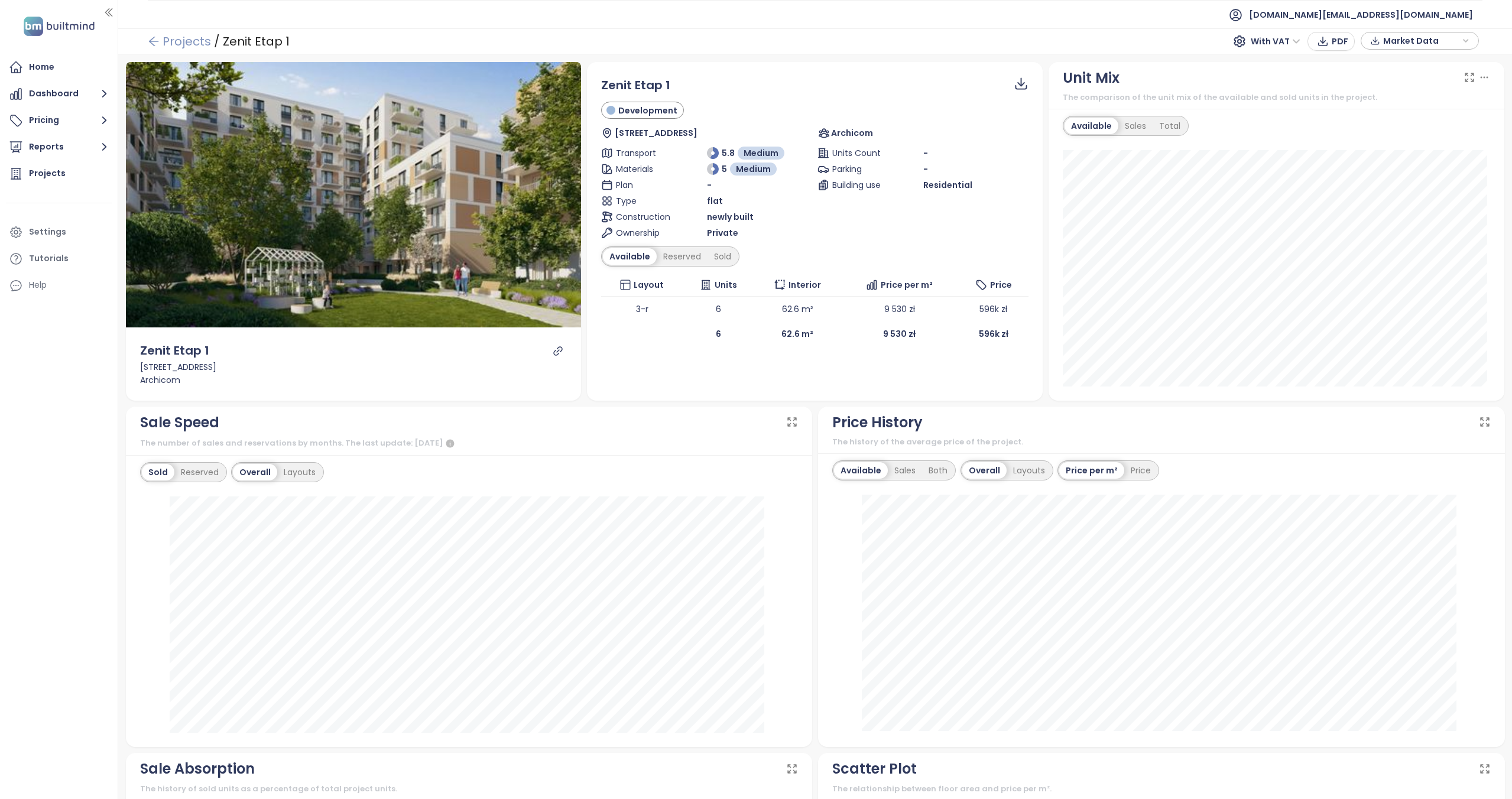
click at [185, 44] on link "Projects" at bounding box center [179, 41] width 63 height 21
click at [666, 256] on div "Reserved" at bounding box center [681, 256] width 51 height 16
click at [719, 256] on div "Sold" at bounding box center [720, 256] width 30 height 16
click at [632, 258] on div "Available" at bounding box center [627, 256] width 50 height 16
click at [163, 37] on link "Projects" at bounding box center [179, 41] width 63 height 21
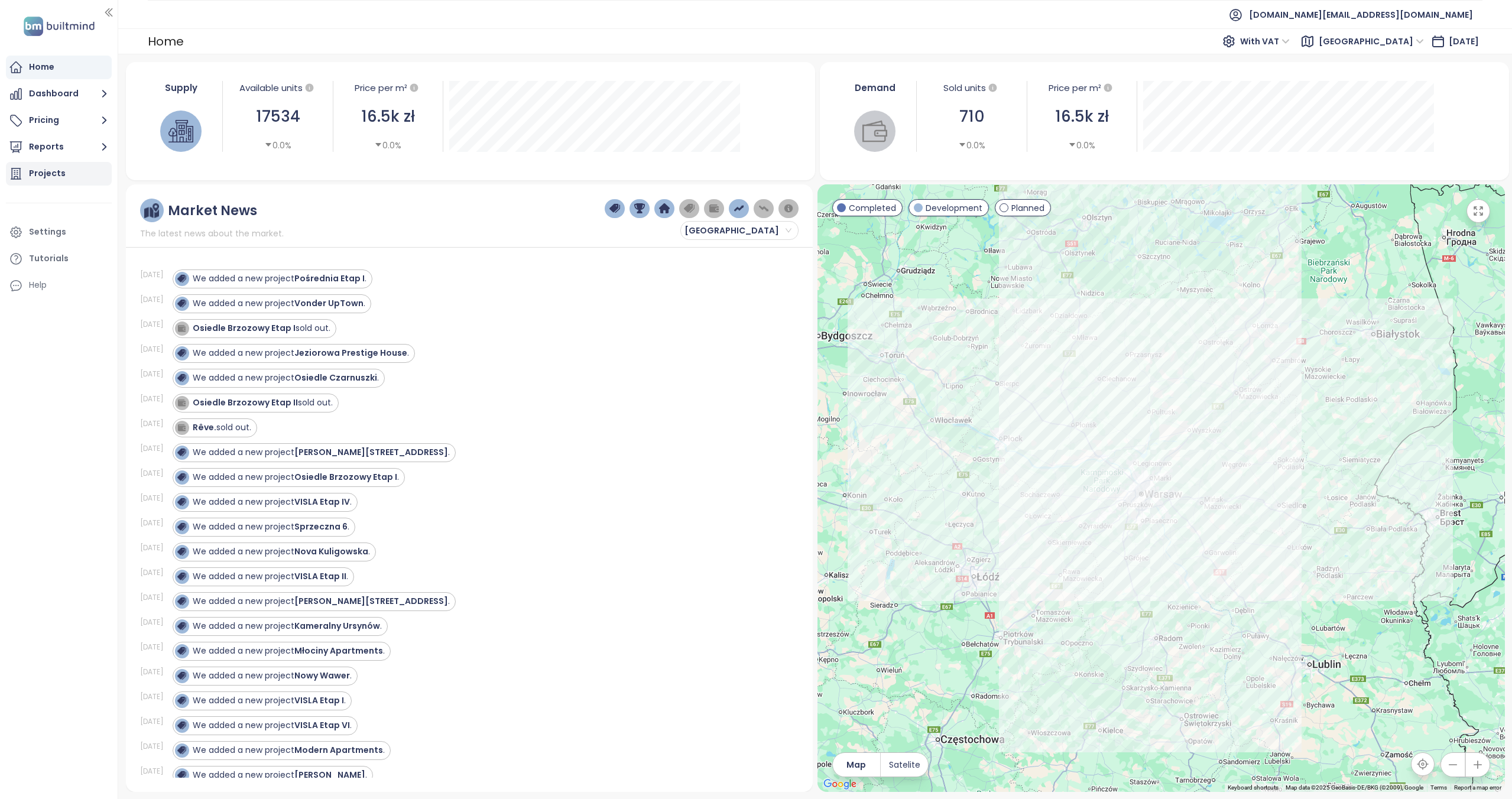
click at [58, 170] on div "Projects" at bounding box center [47, 173] width 37 height 15
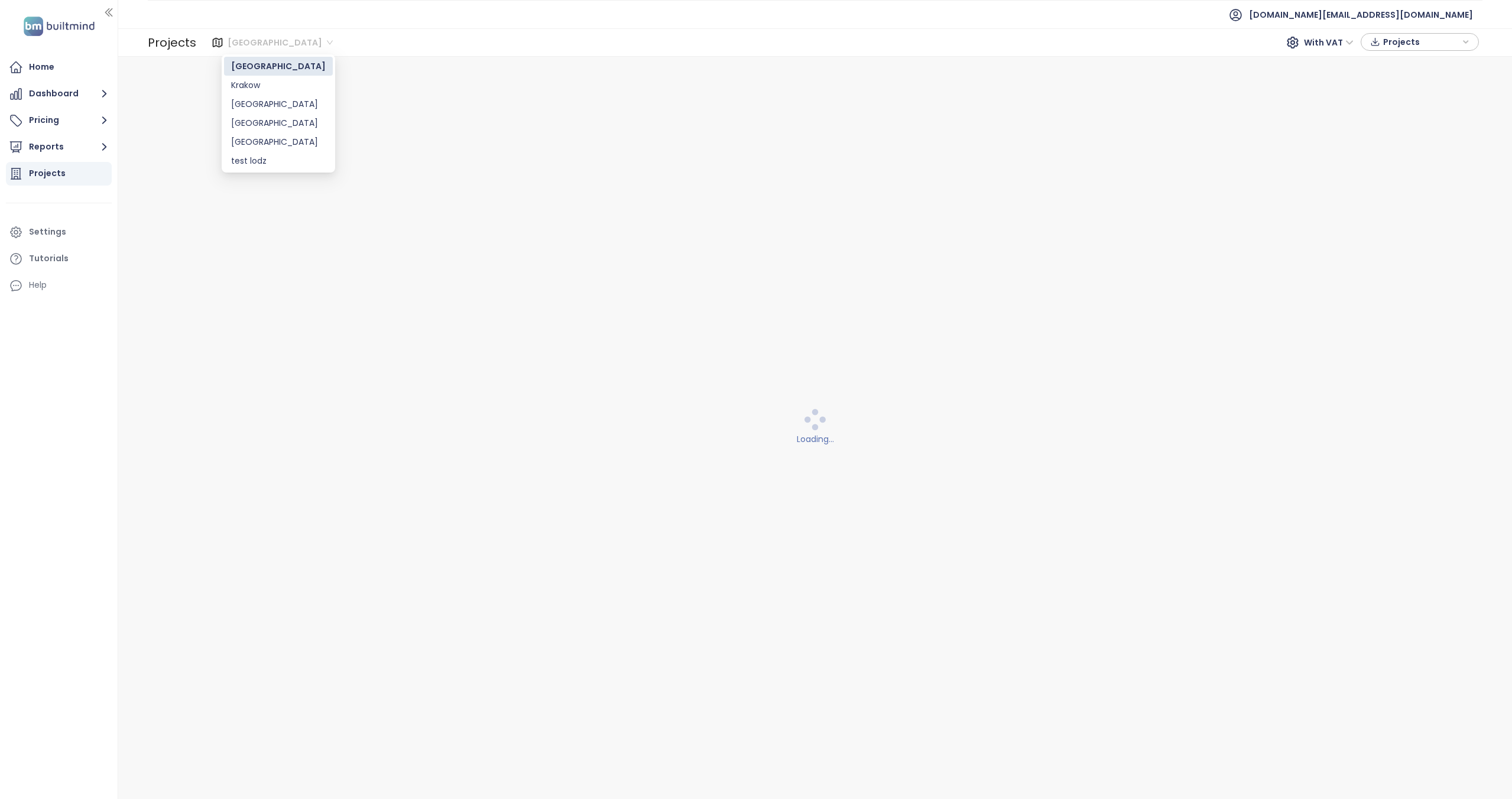
click at [261, 37] on span "[GEOGRAPHIC_DATA]" at bounding box center [280, 42] width 105 height 18
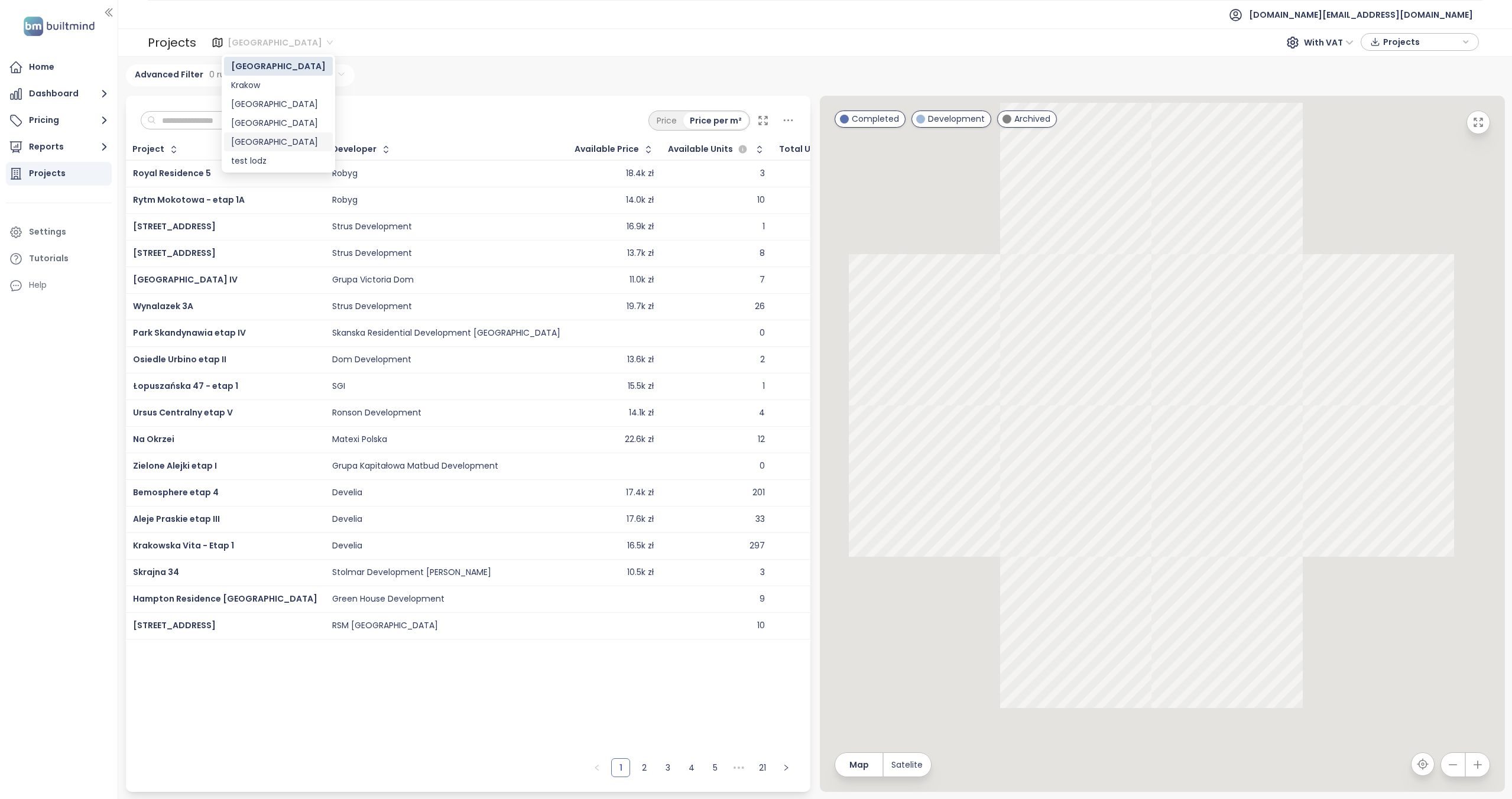
click at [251, 144] on div "[GEOGRAPHIC_DATA]" at bounding box center [277, 142] width 94 height 13
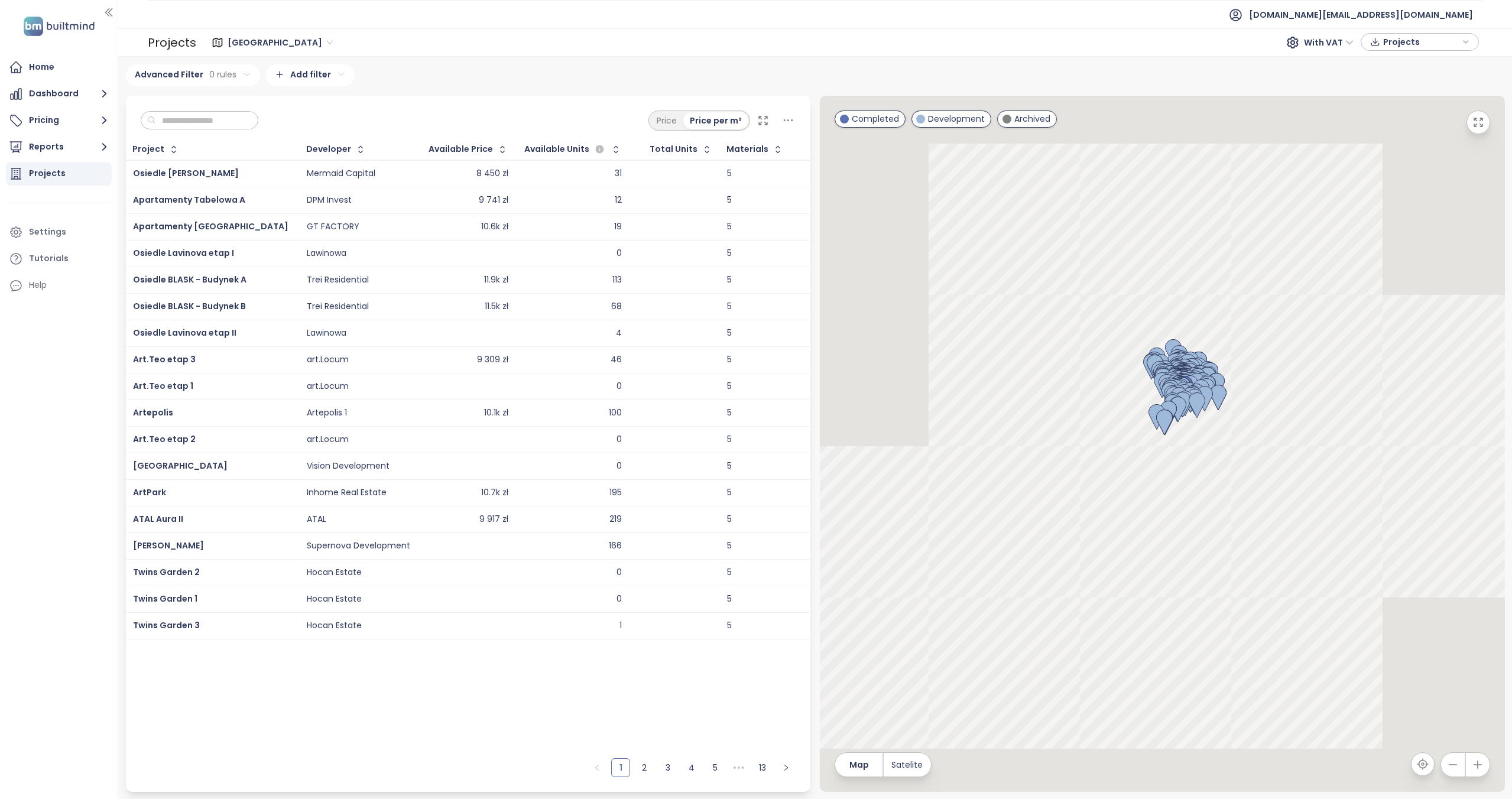
click at [197, 123] on input "text" at bounding box center [203, 120] width 96 height 18
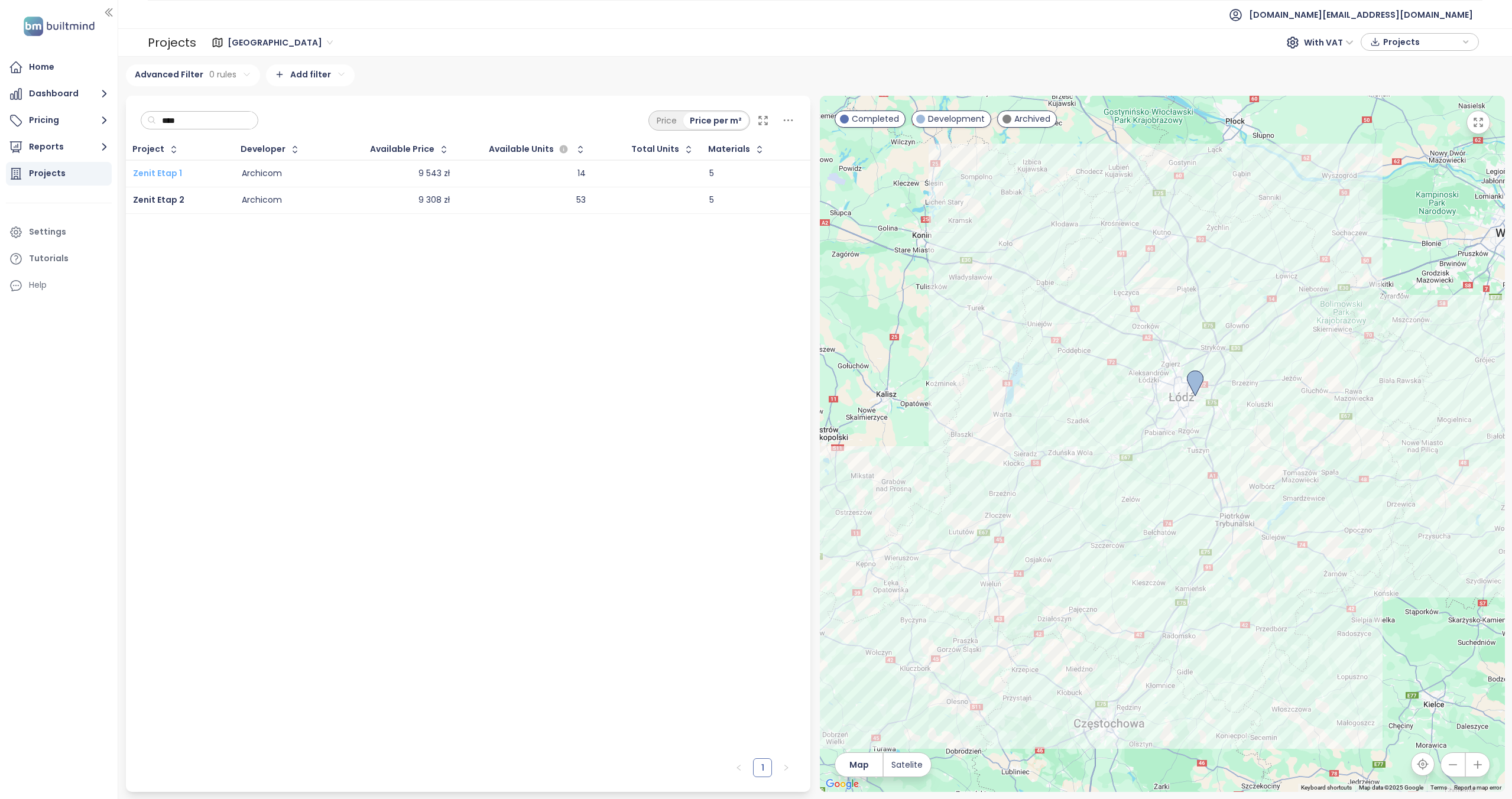
type input "****"
click at [175, 173] on span "Zenit Etap 1" at bounding box center [157, 173] width 49 height 12
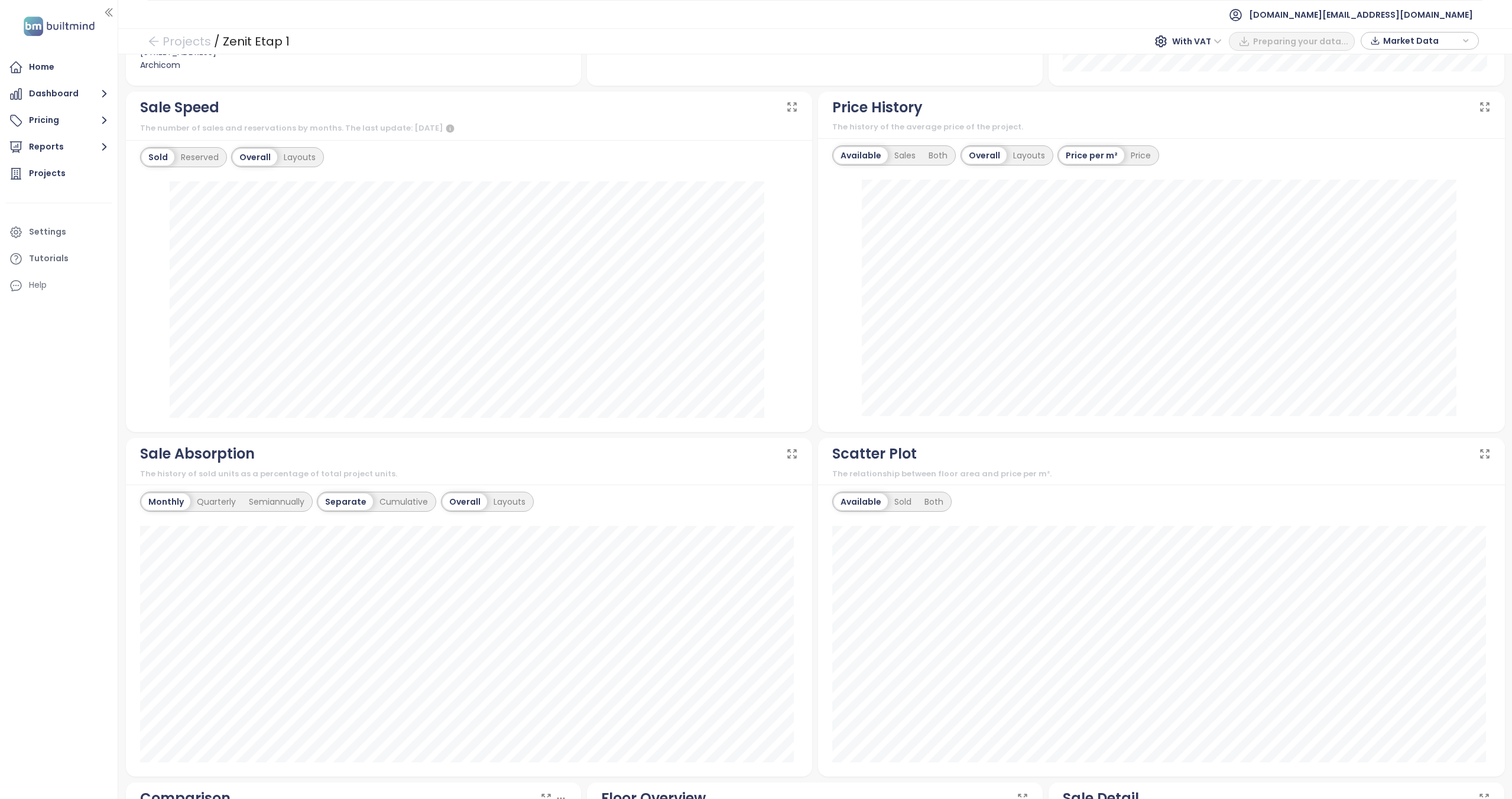
scroll to position [318, 0]
